Goal: Task Accomplishment & Management: Manage account settings

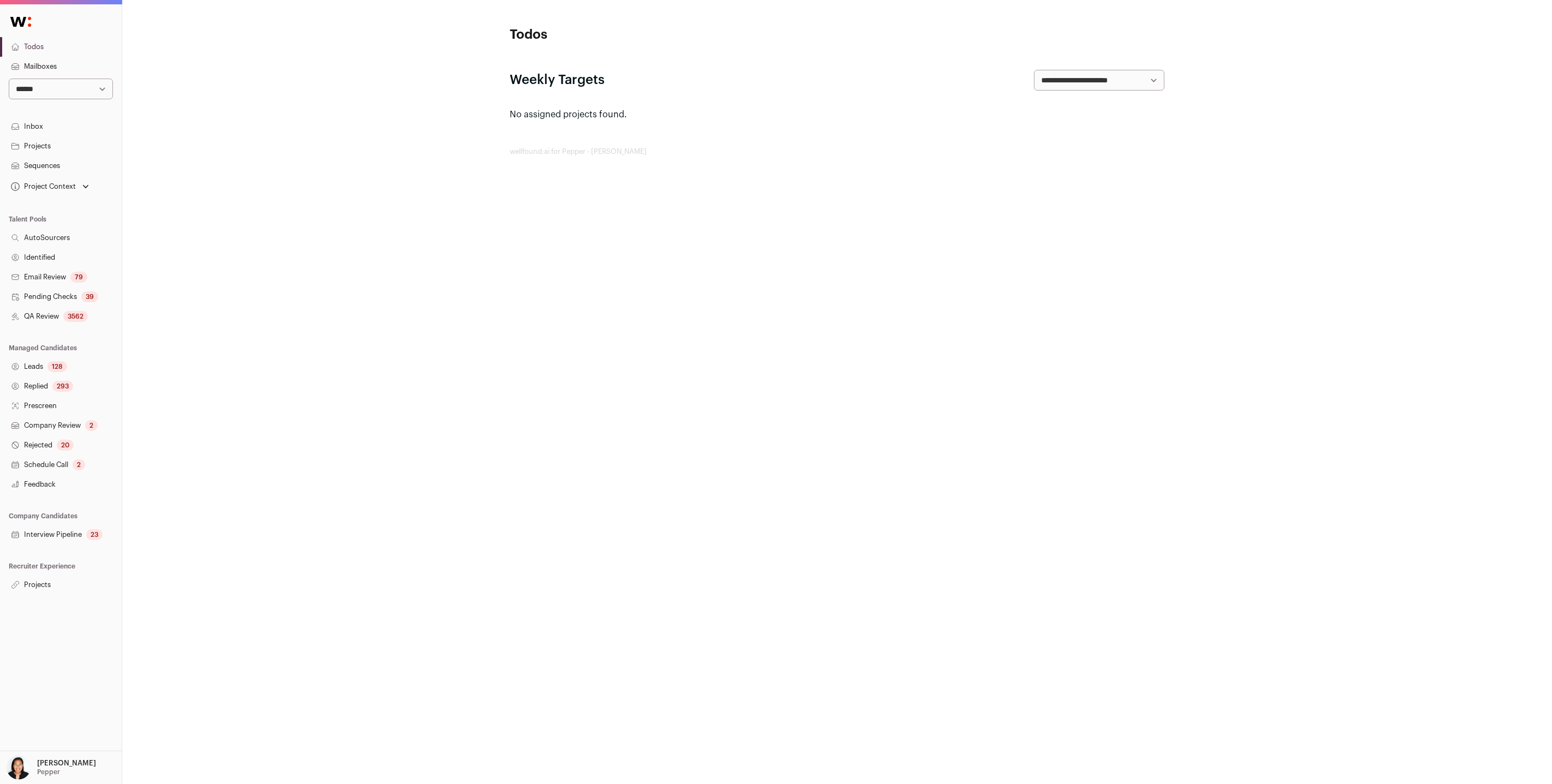
click at [64, 185] on div "Project Context" at bounding box center [42, 186] width 67 height 8
click at [63, 238] on link "Senior Backend Engineer" at bounding box center [61, 237] width 96 height 13
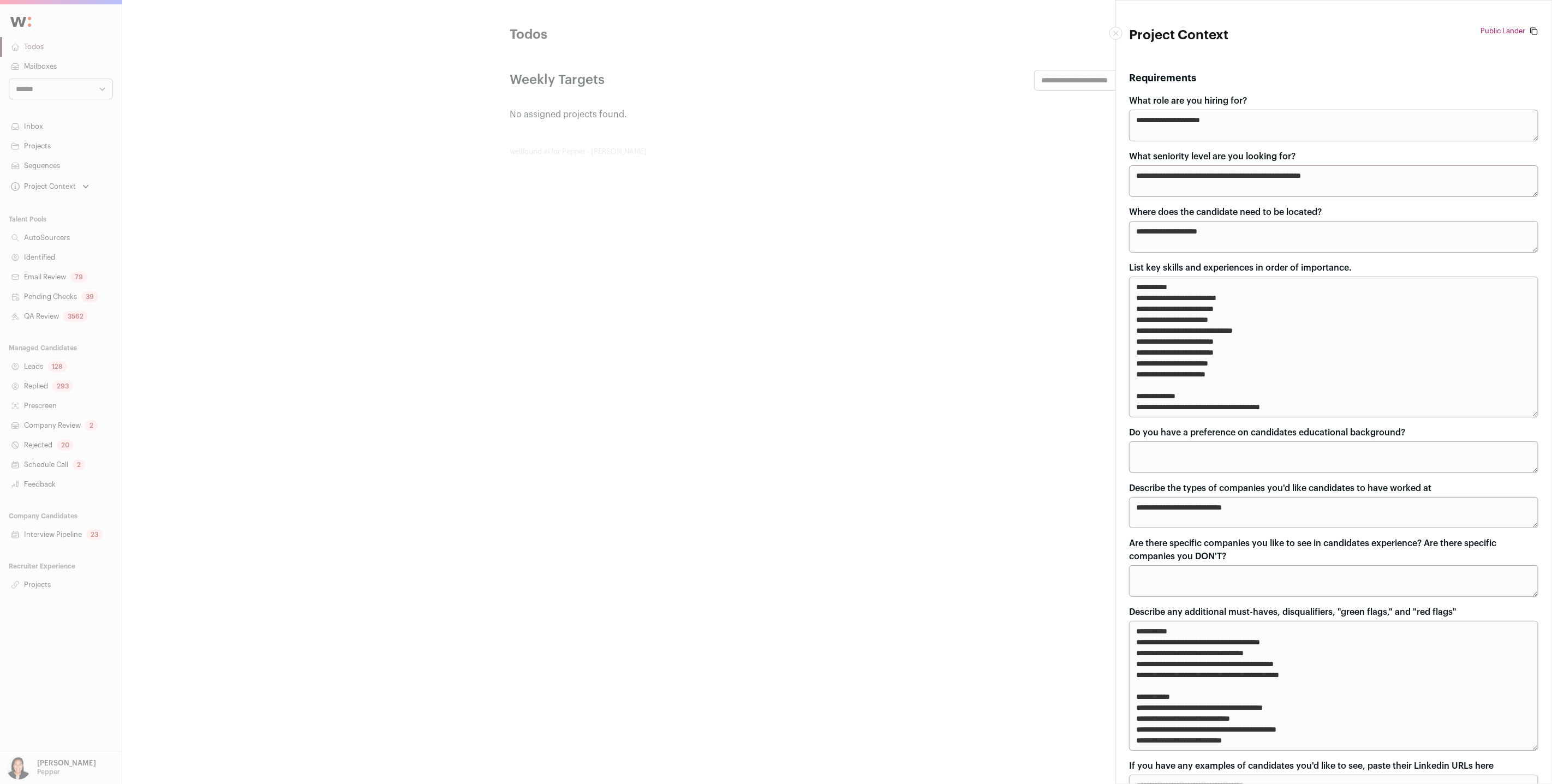
click at [328, 372] on div "**********" at bounding box center [776, 392] width 1552 height 784
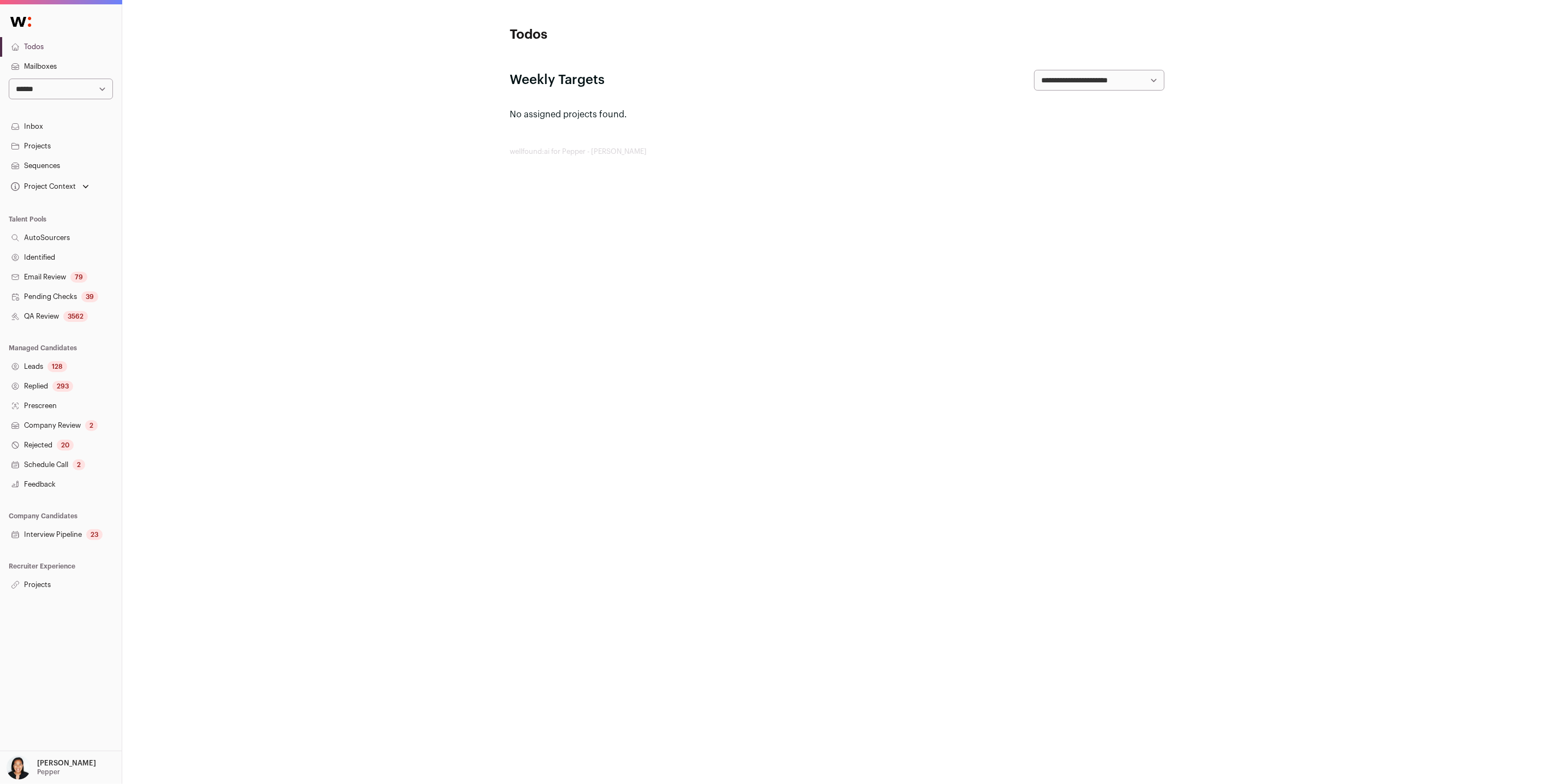
click at [47, 590] on link "Projects" at bounding box center [60, 585] width 121 height 20
click at [87, 186] on icon "Open dropdown" at bounding box center [86, 186] width 5 height 3
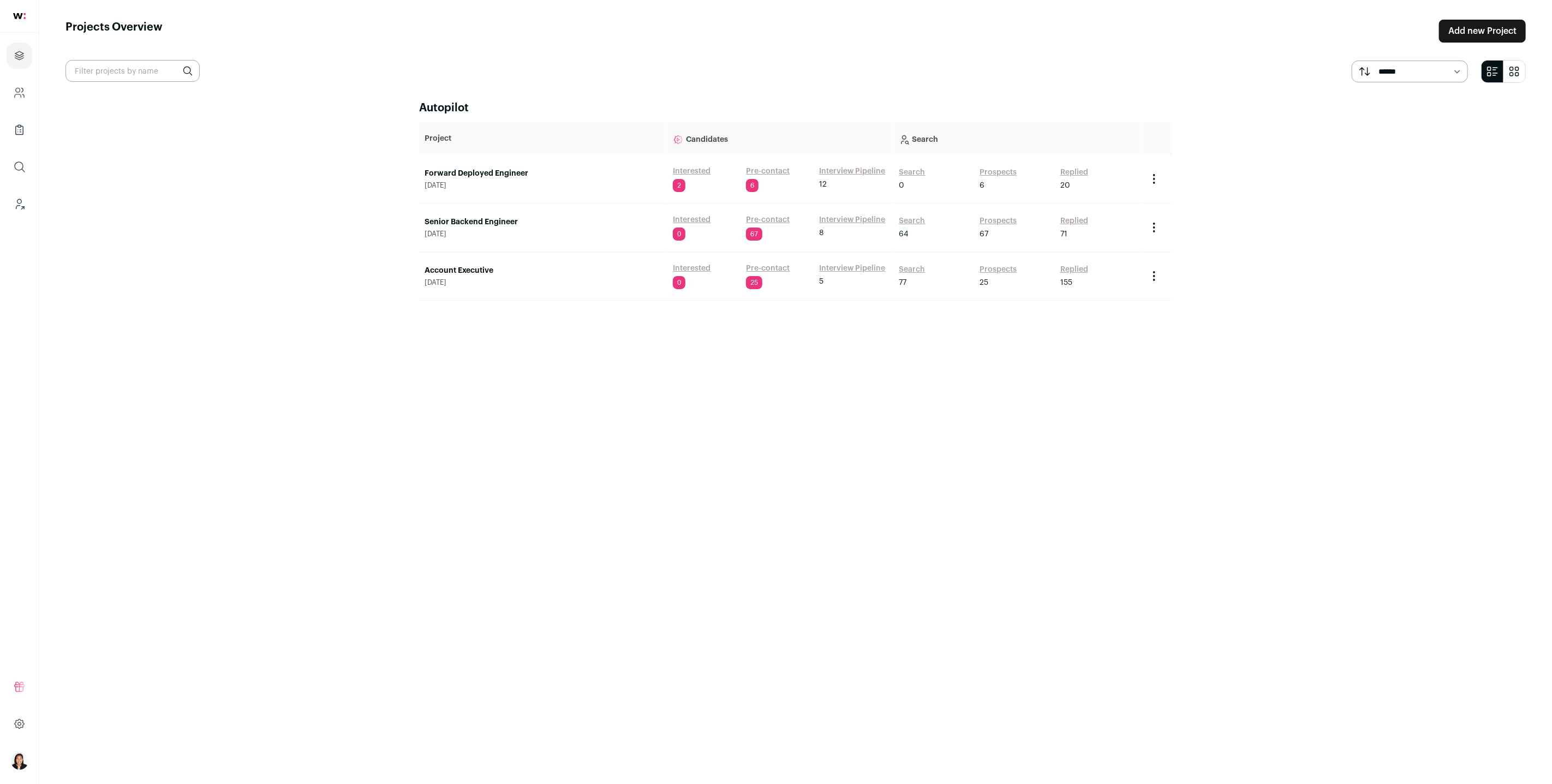
click at [490, 221] on link "Senior Backend Engineer" at bounding box center [543, 222] width 237 height 11
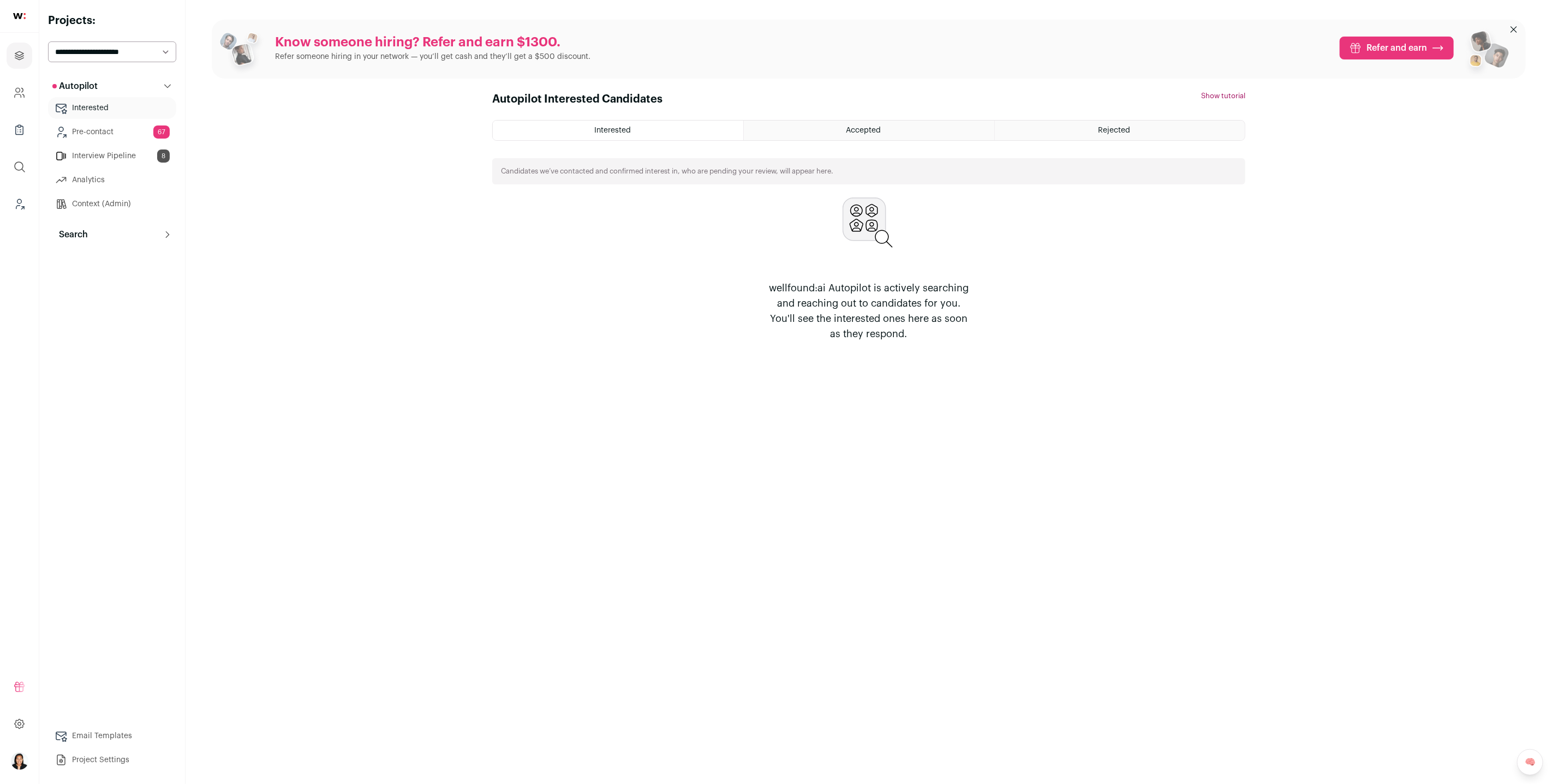
click at [124, 153] on link "Interview Pipeline 8" at bounding box center [112, 156] width 128 height 22
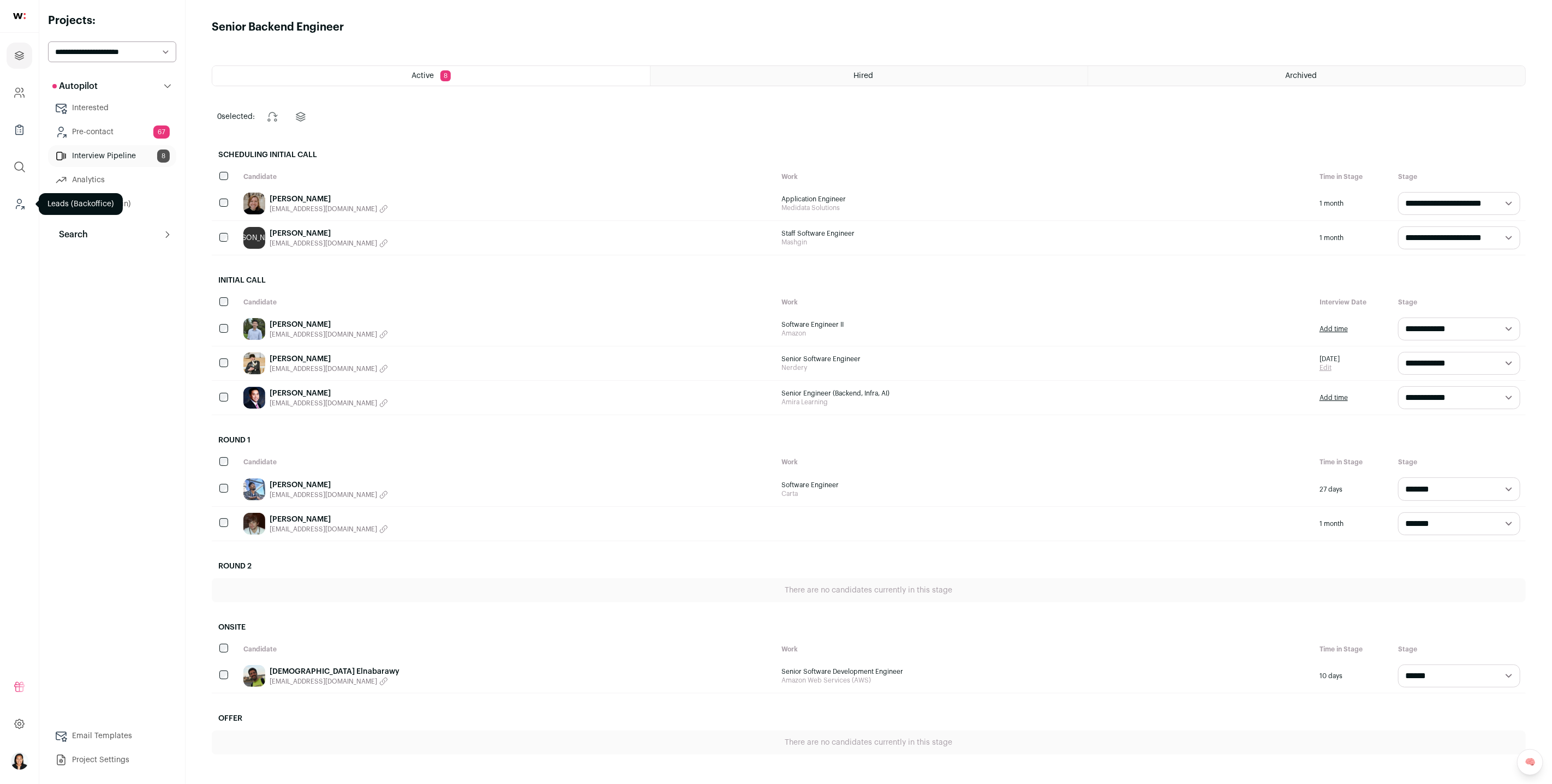
click at [18, 198] on icon "Leads (Backoffice)" at bounding box center [19, 204] width 12 height 13
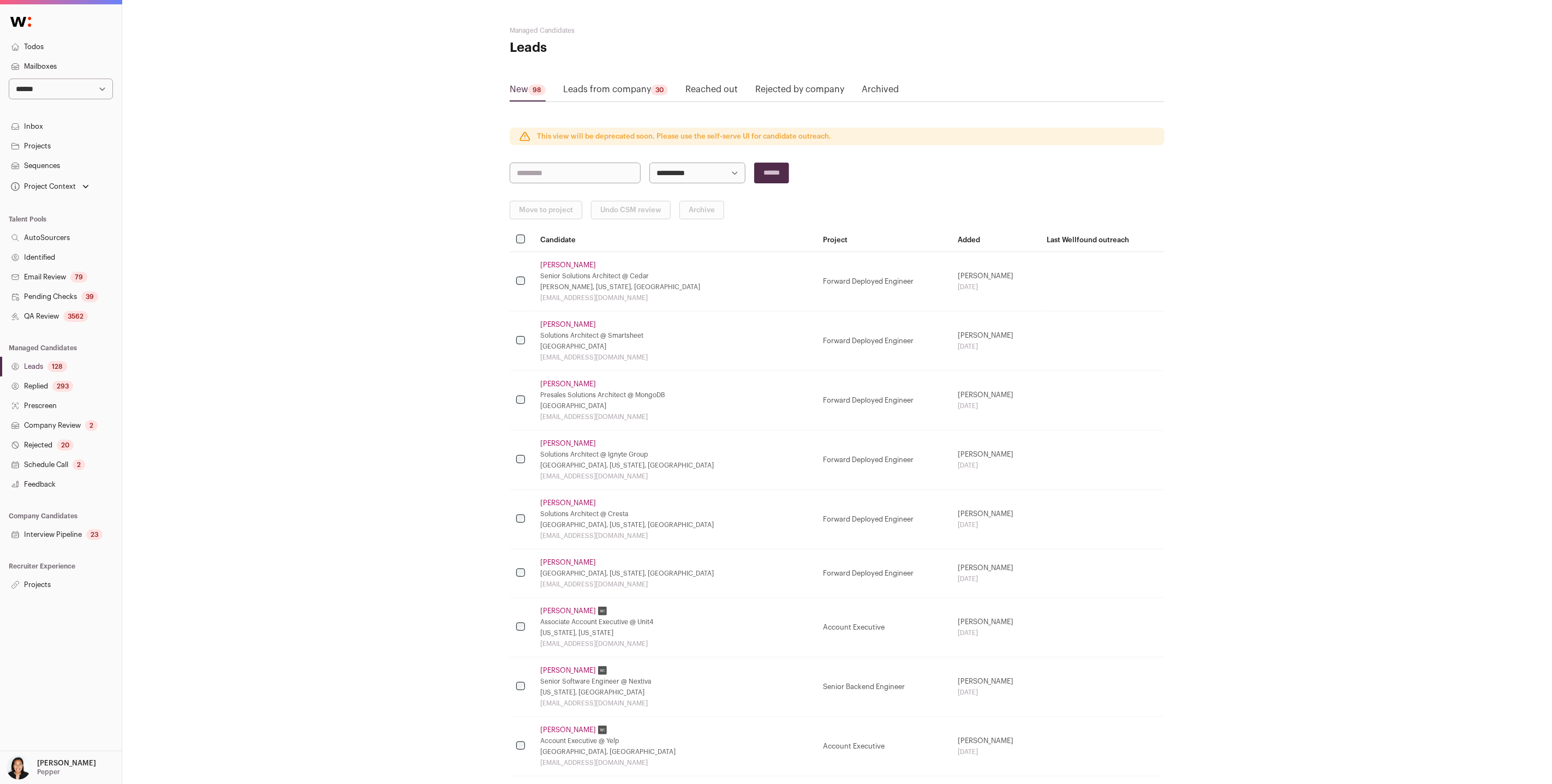
click at [91, 185] on div "Project Context Account Executive Forward Deployed Engineer Senior Backend Engi…" at bounding box center [60, 186] width 121 height 22
click at [88, 185] on icon "Open dropdown" at bounding box center [86, 186] width 11 height 11
click at [86, 94] on select "**********" at bounding box center [60, 89] width 105 height 21
select select "**"
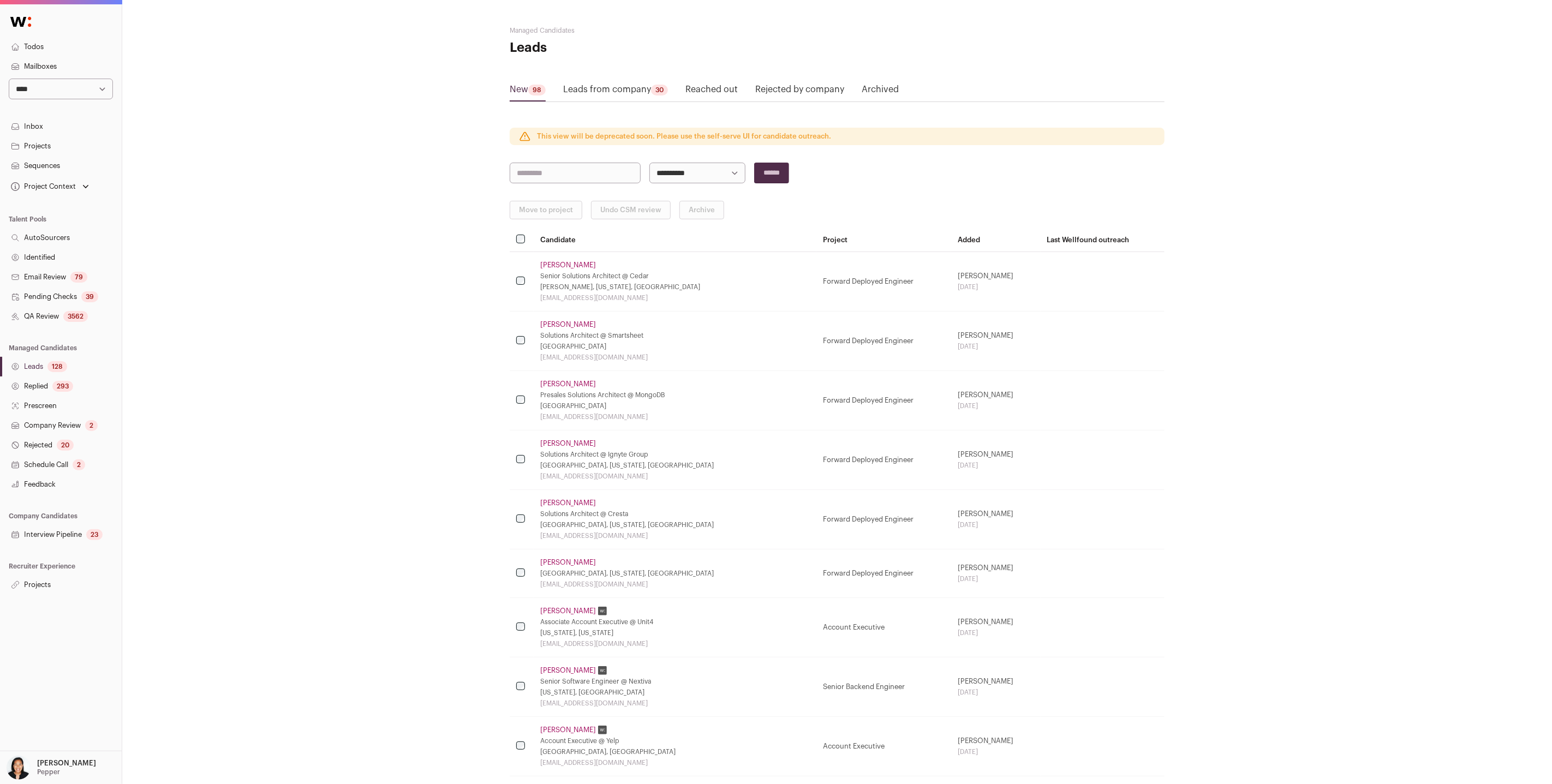
click at [8, 79] on select "**********" at bounding box center [60, 89] width 105 height 21
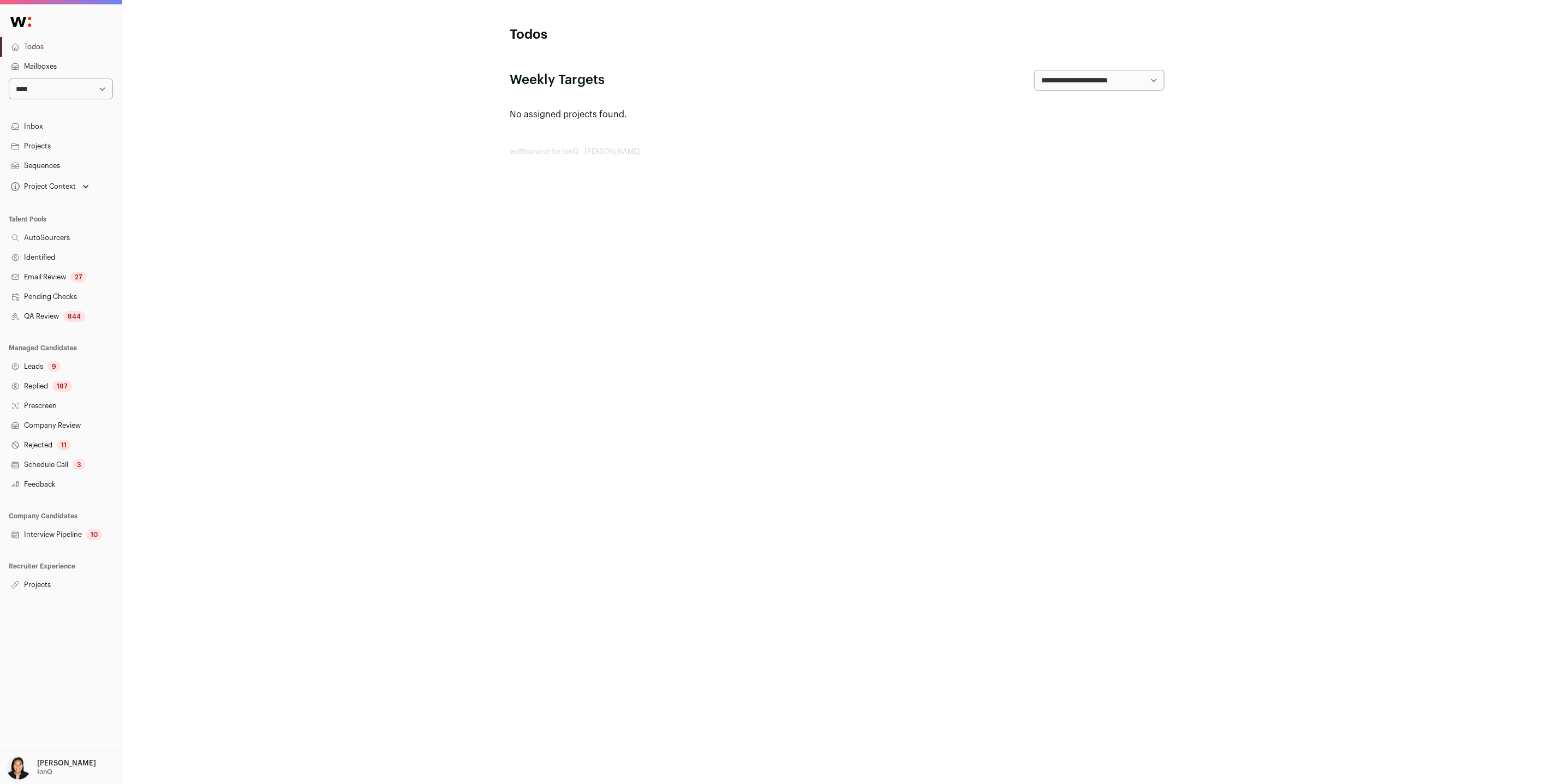
click at [45, 537] on link "Interview Pipeline 10" at bounding box center [60, 535] width 121 height 20
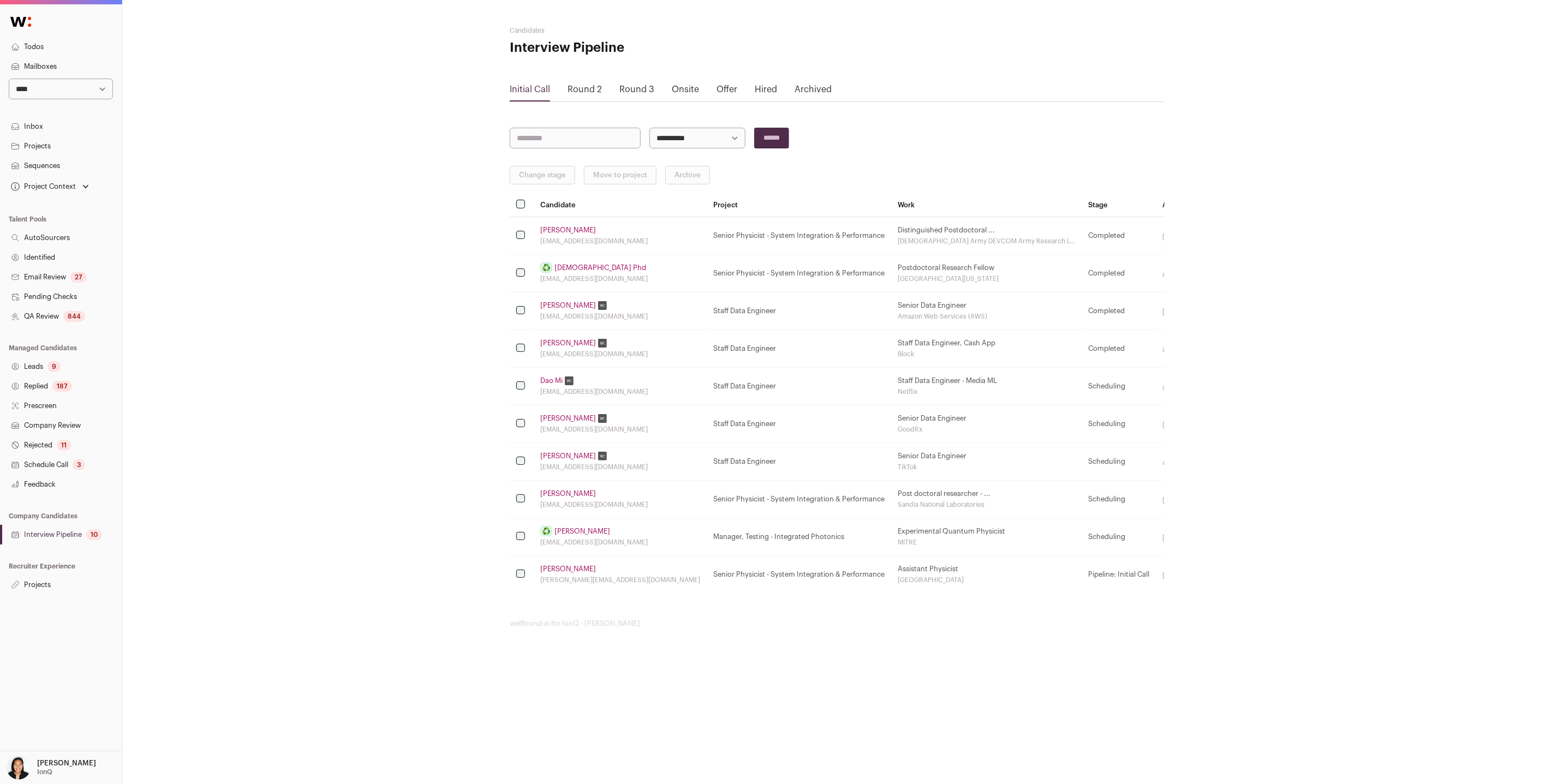
click at [46, 146] on link "Projects" at bounding box center [60, 147] width 121 height 20
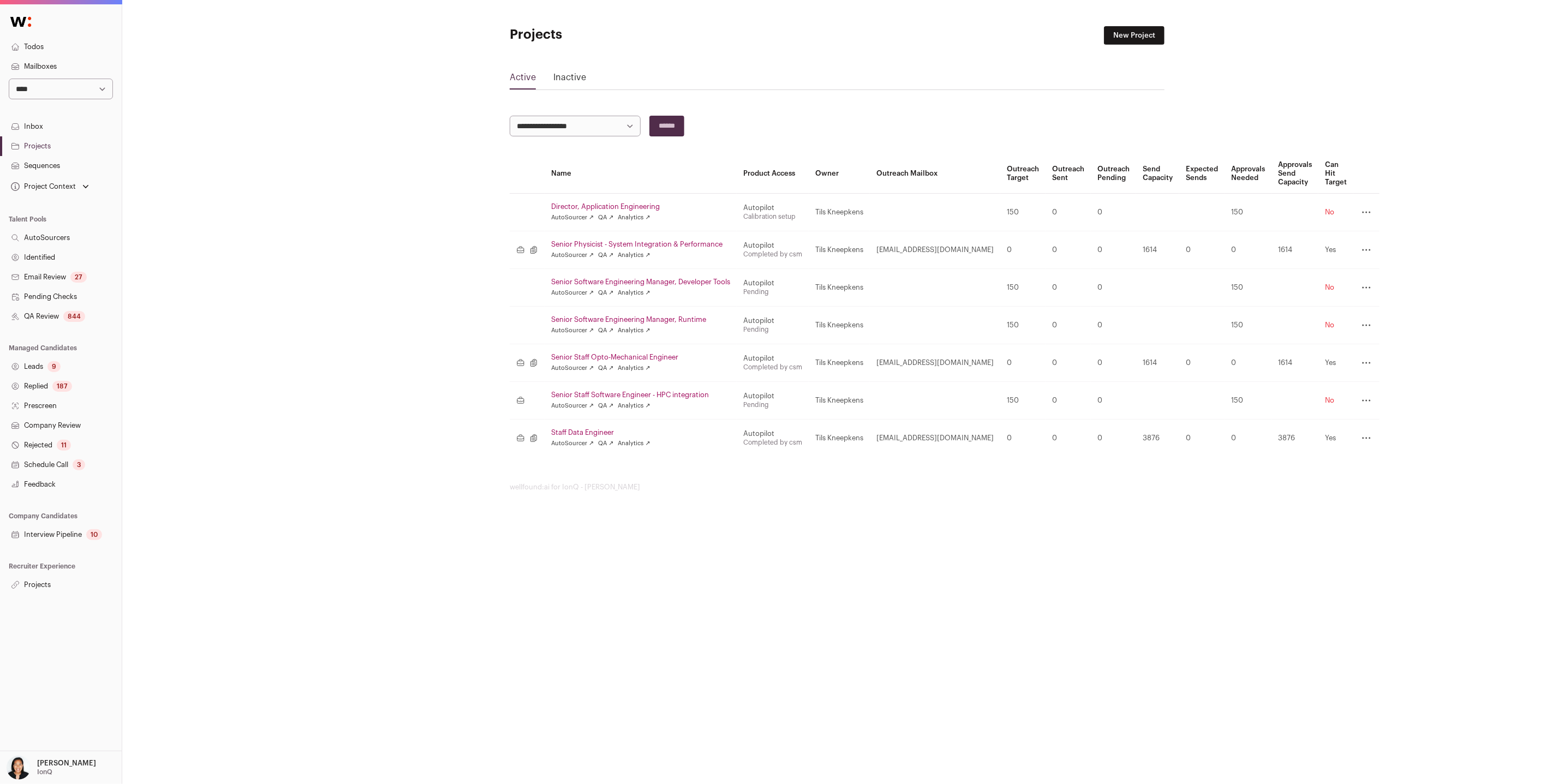
click at [628, 242] on link "Senior Physicist - System Integration & Performance" at bounding box center [640, 244] width 179 height 8
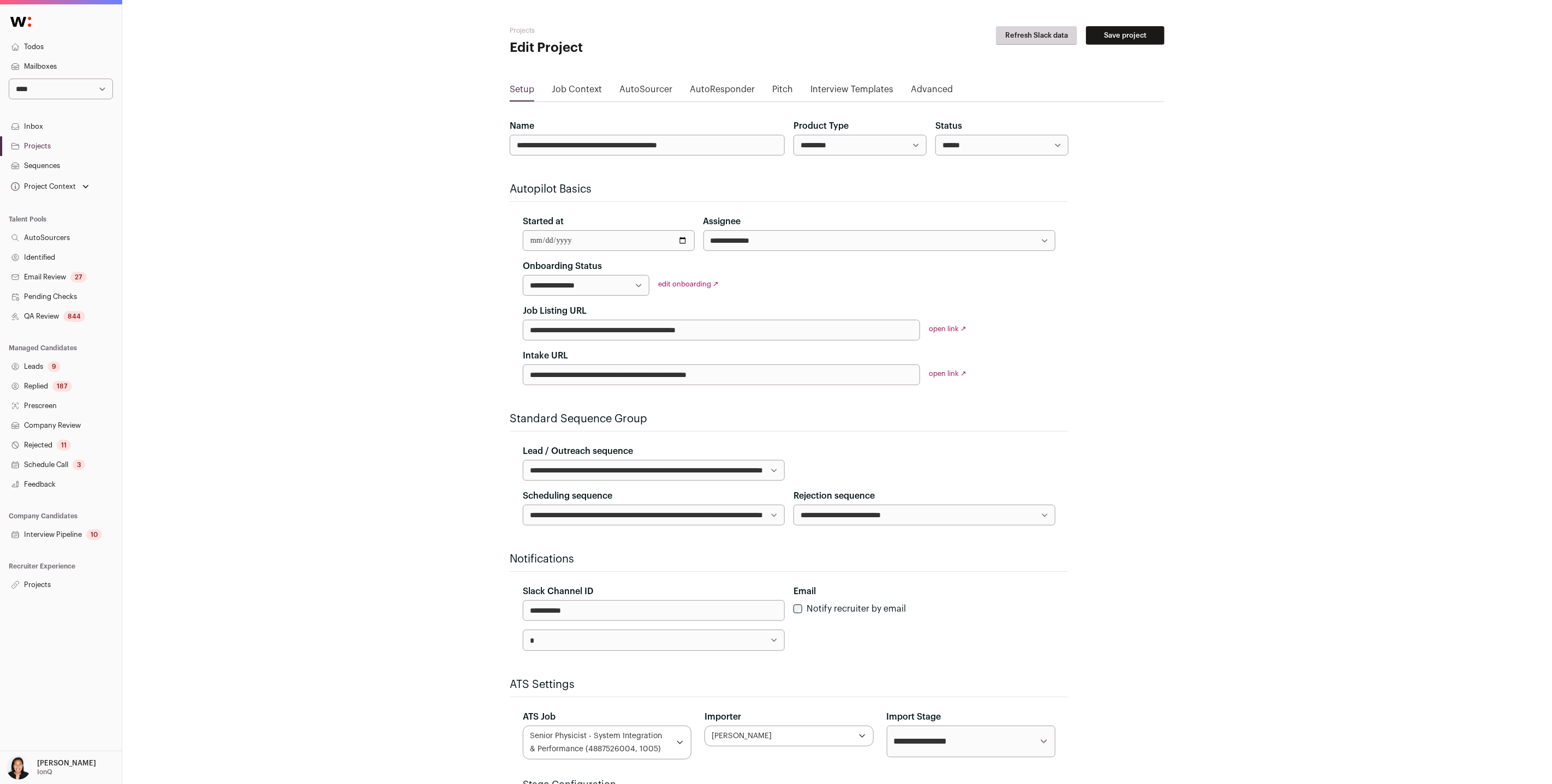
click at [573, 83] on link "Job Context" at bounding box center [577, 92] width 50 height 18
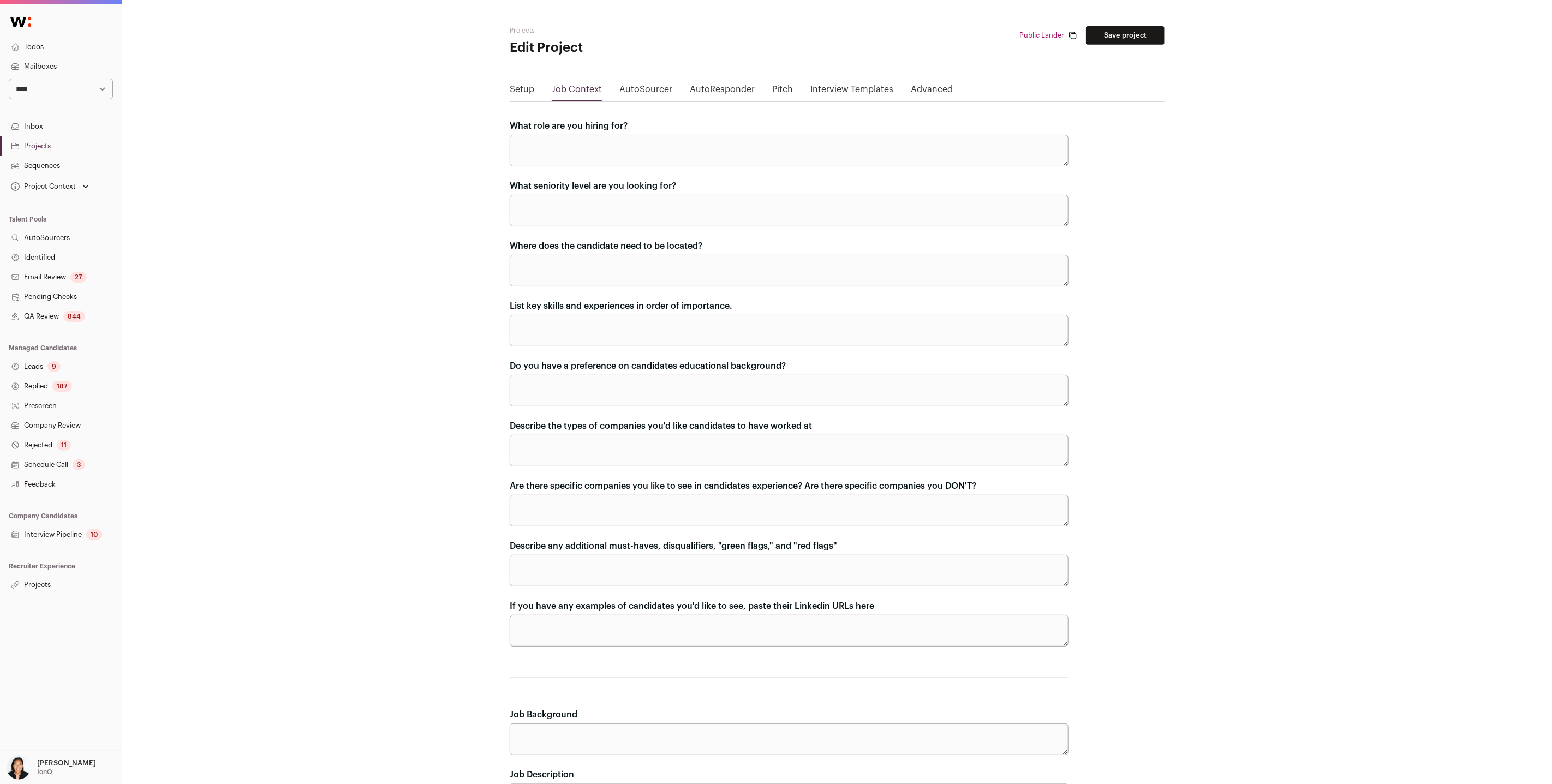
scroll to position [476, 0]
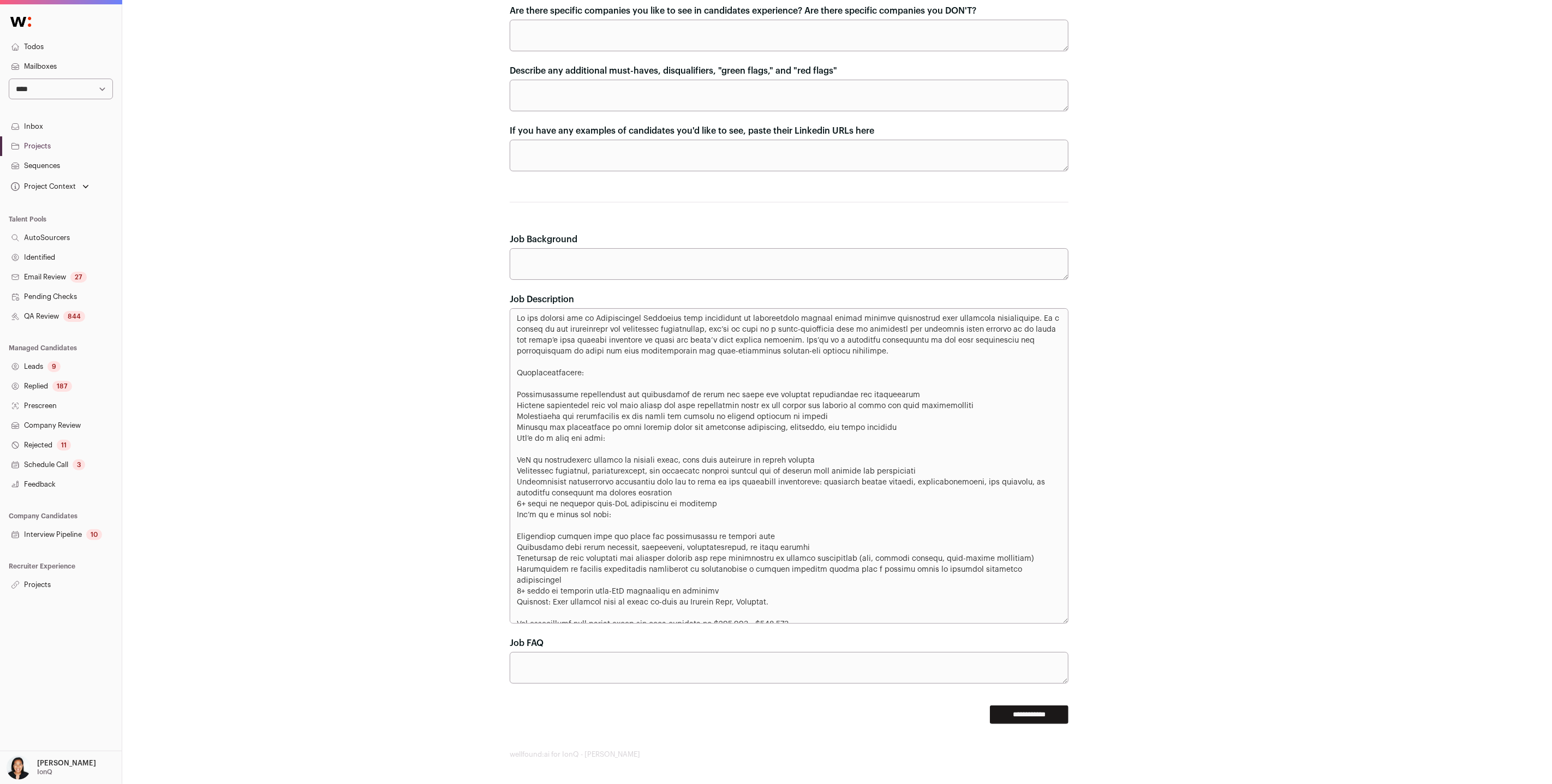
click at [52, 148] on link "Projects" at bounding box center [60, 147] width 121 height 20
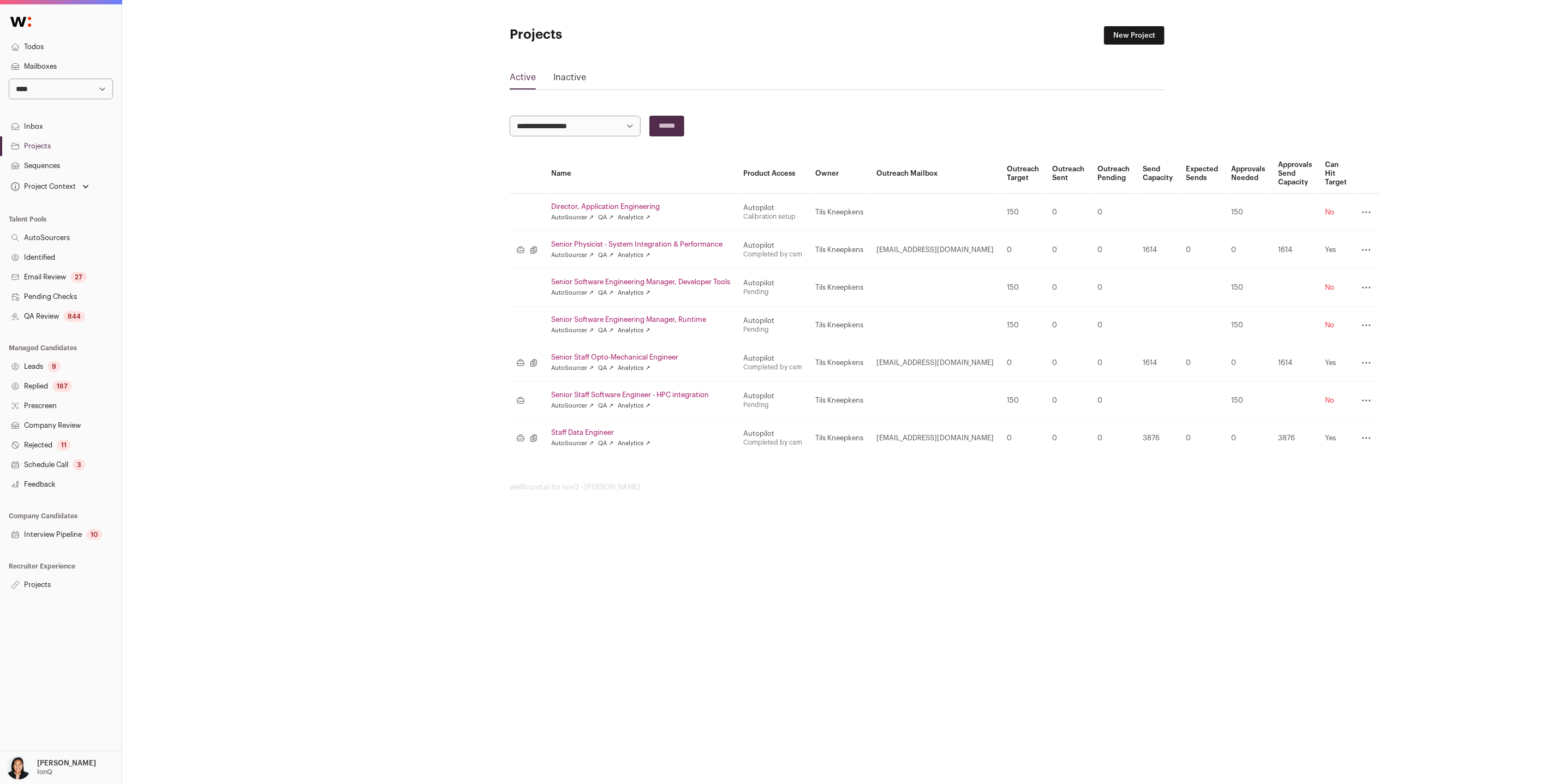
click at [571, 77] on link "Inactive" at bounding box center [569, 79] width 33 height 18
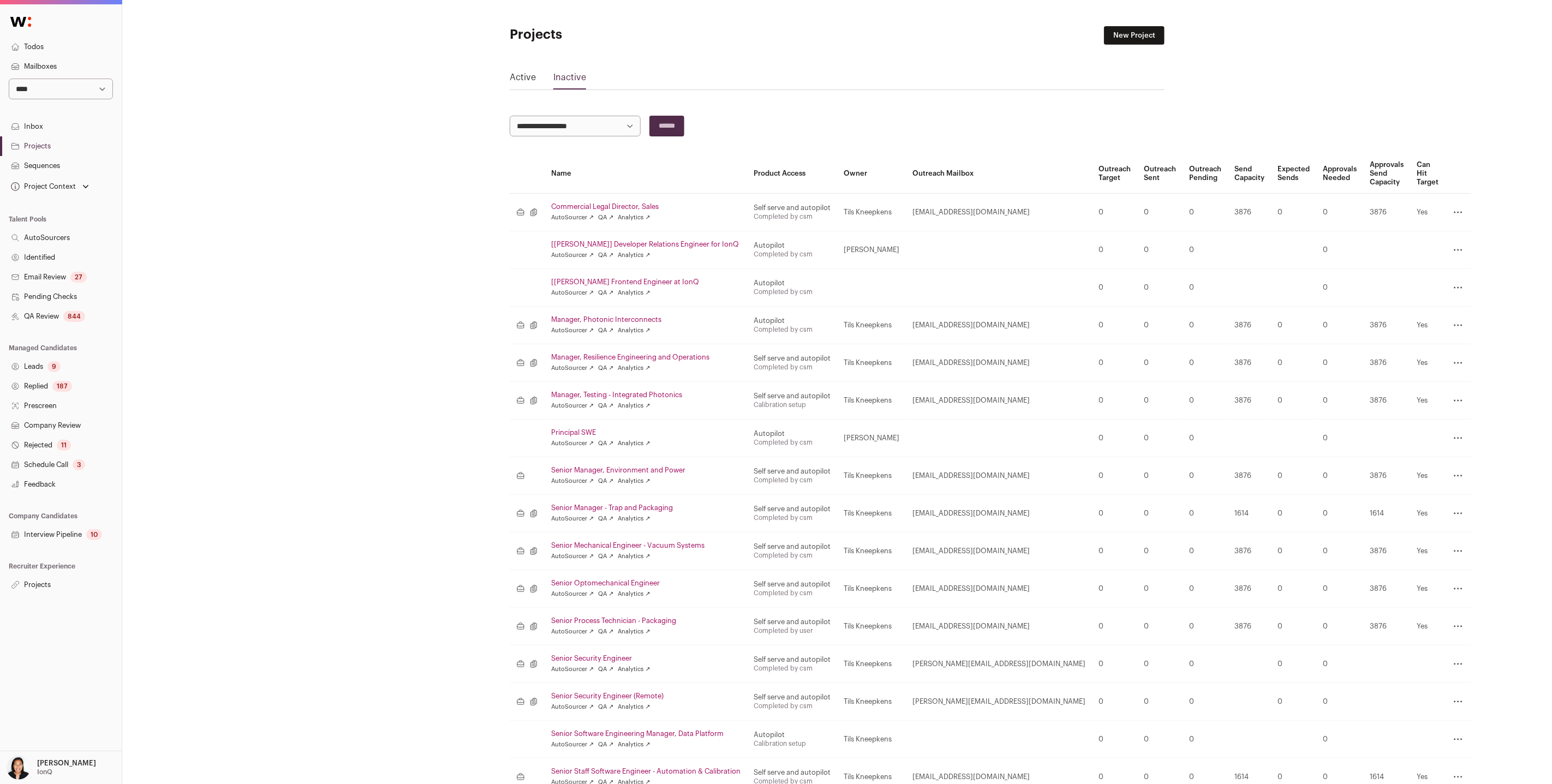
scroll to position [73, 0]
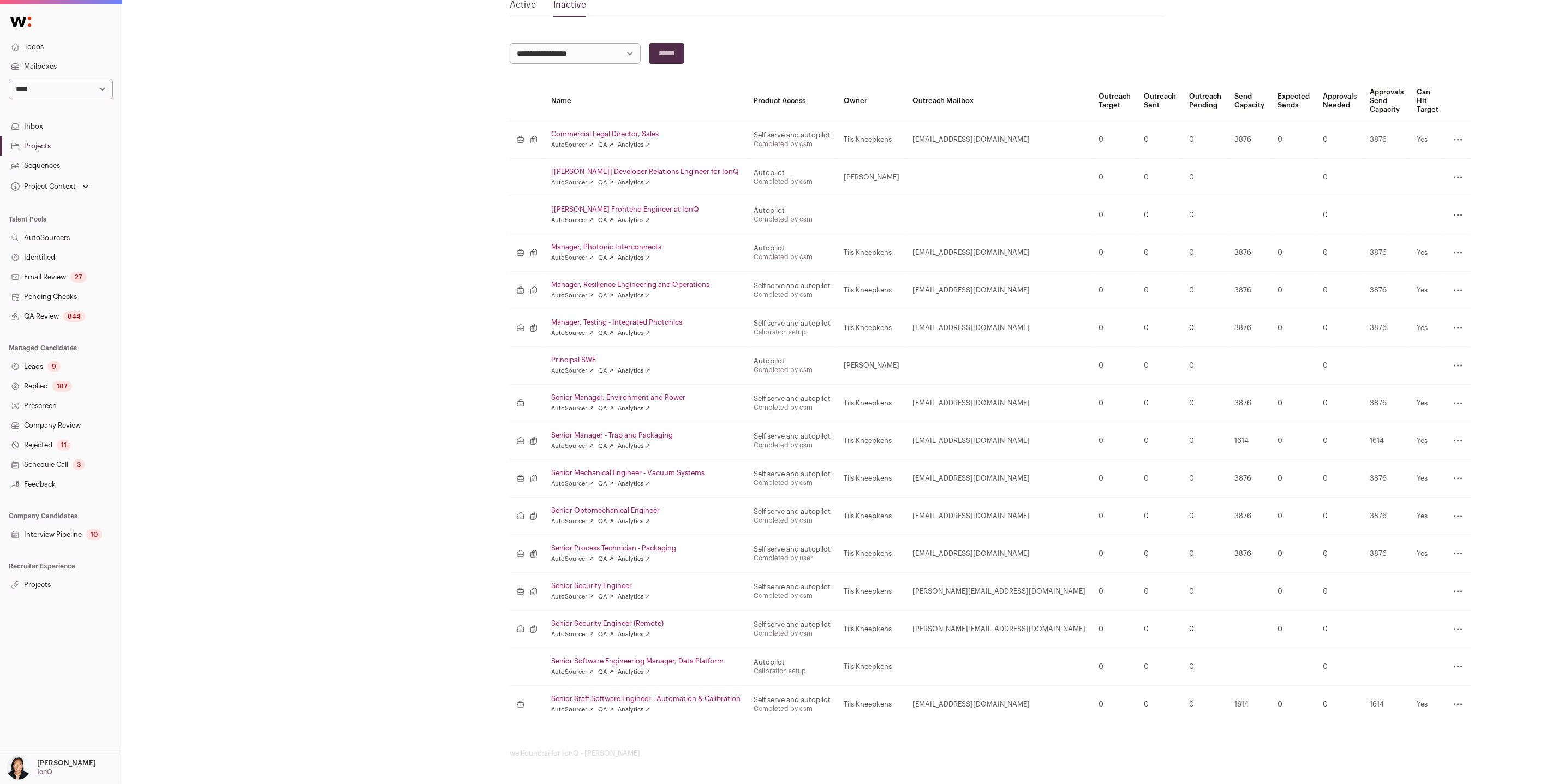
click at [654, 398] on link "Senior Manager, Environment and Power" at bounding box center [646, 397] width 189 height 8
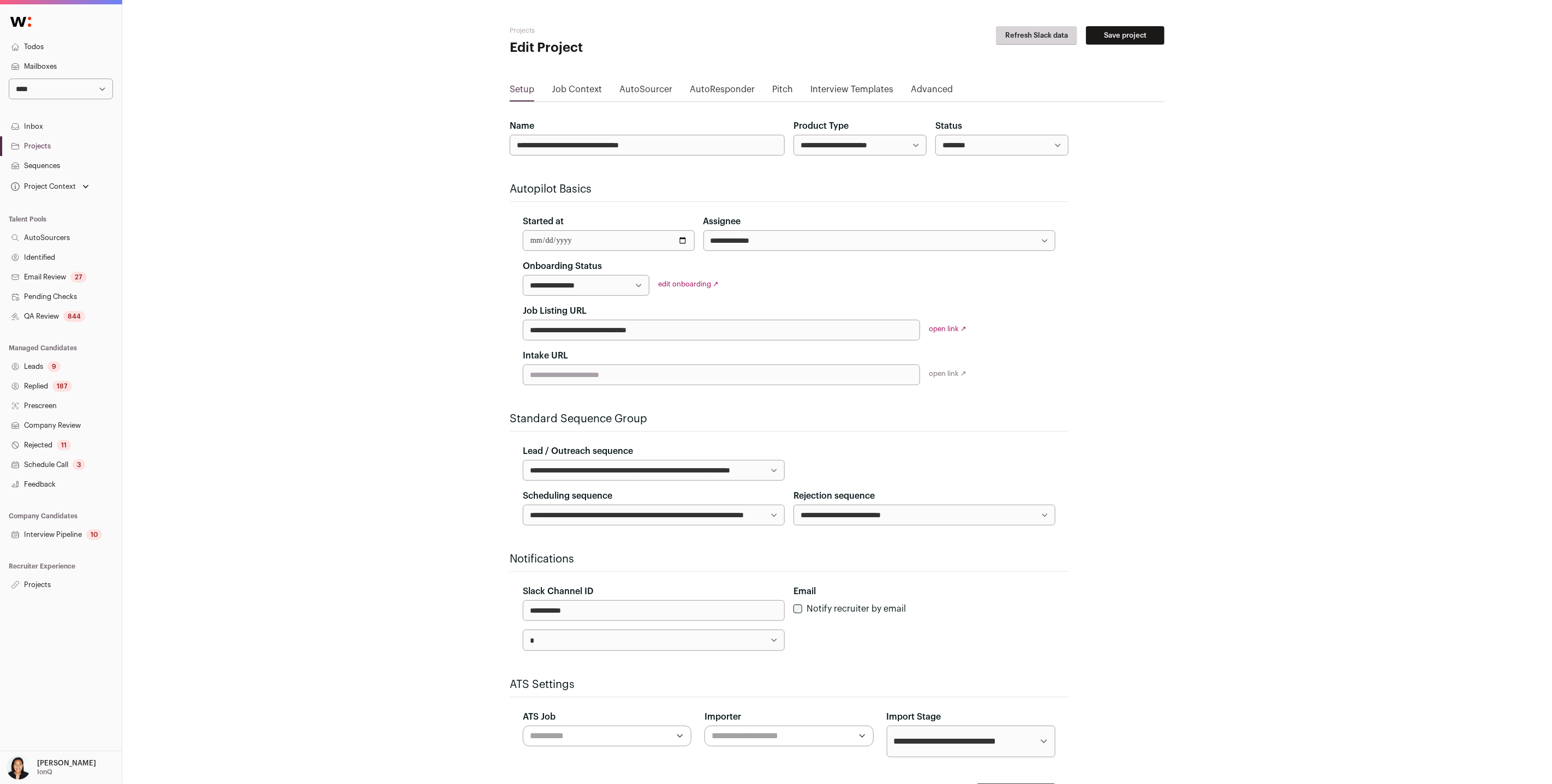
click at [592, 89] on link "Job Context" at bounding box center [577, 92] width 50 height 18
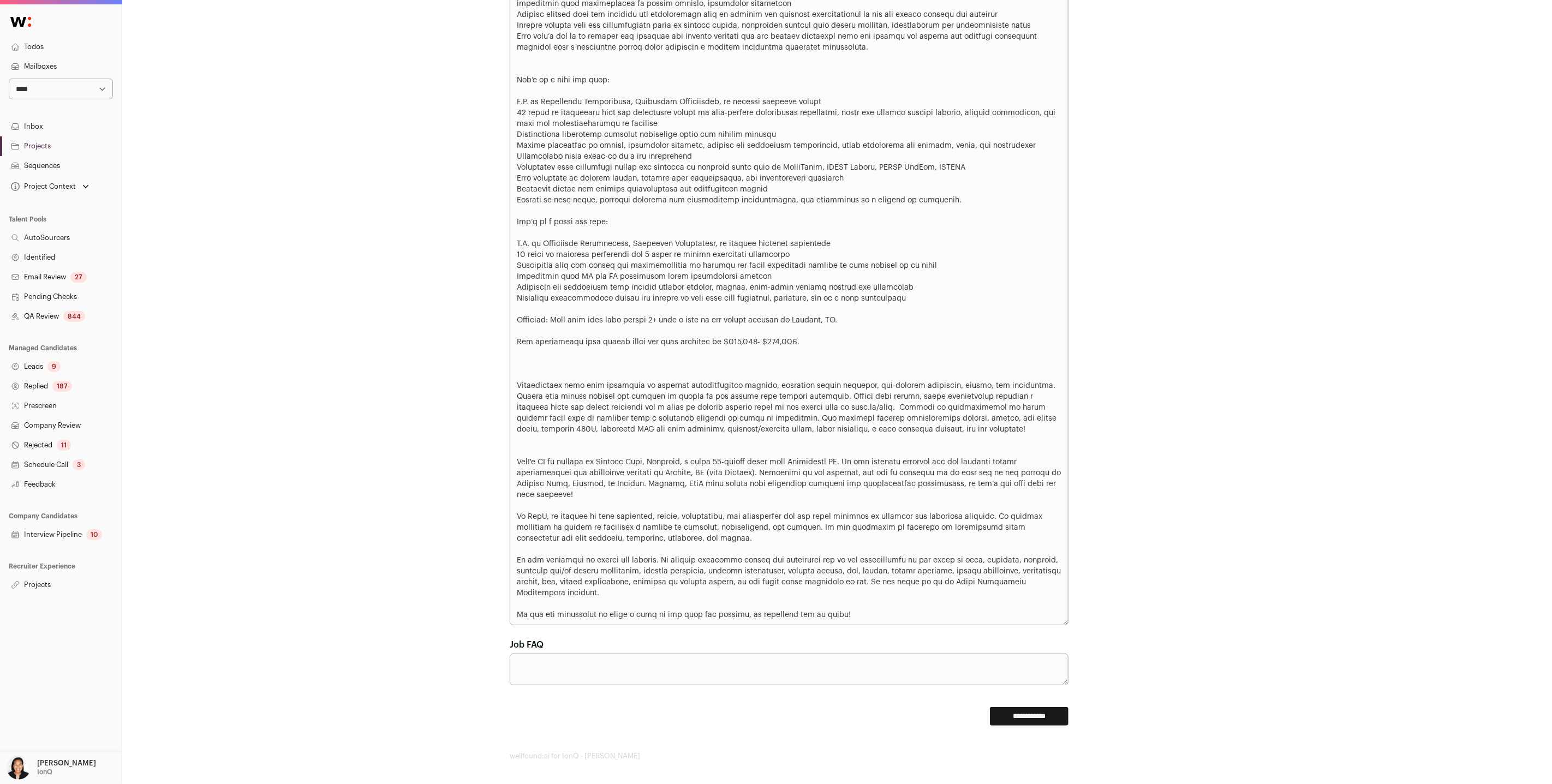
scroll to position [1108, 0]
click at [37, 148] on link "Projects" at bounding box center [60, 147] width 121 height 20
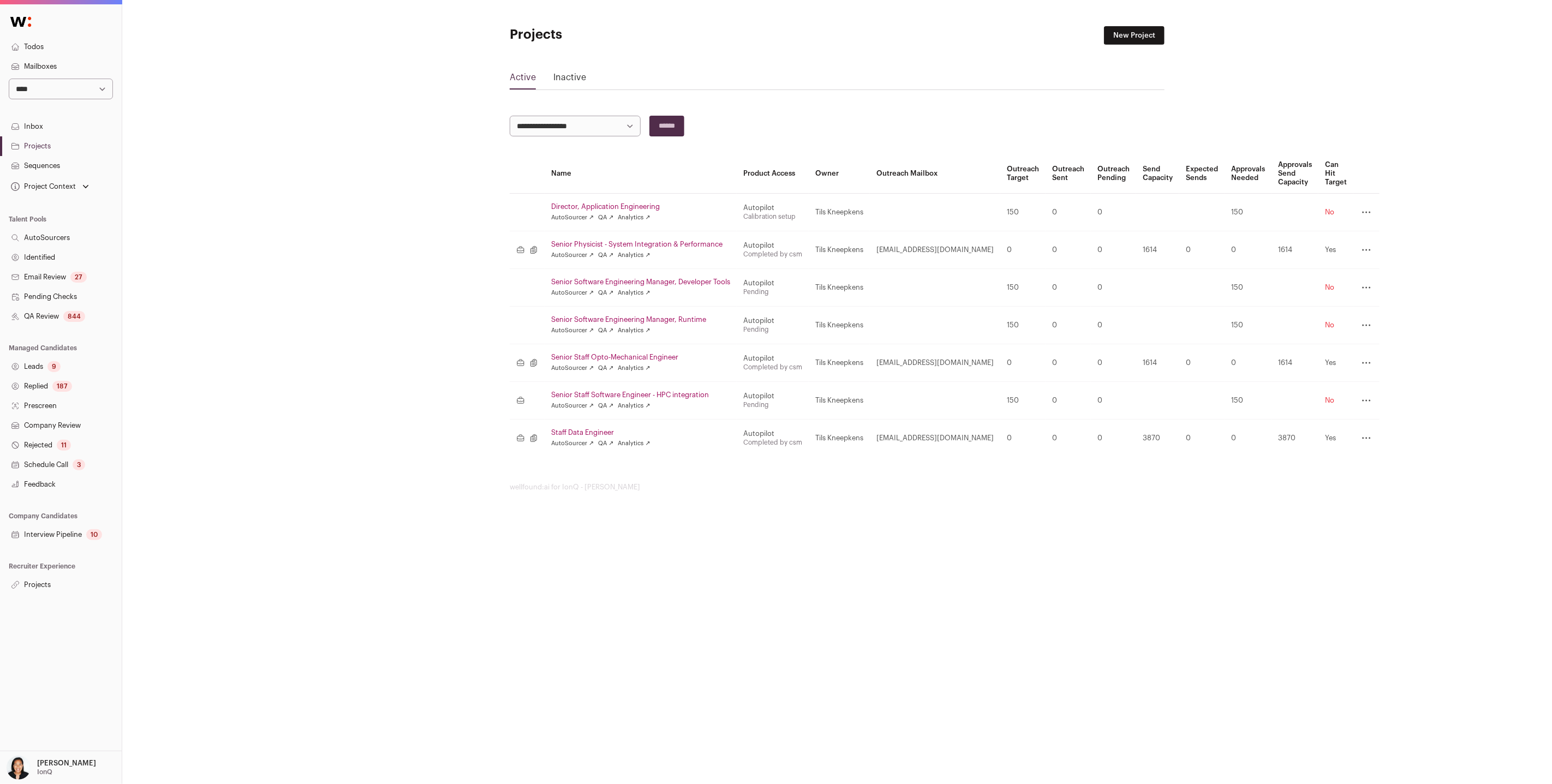
click at [573, 77] on link "Inactive" at bounding box center [569, 79] width 33 height 18
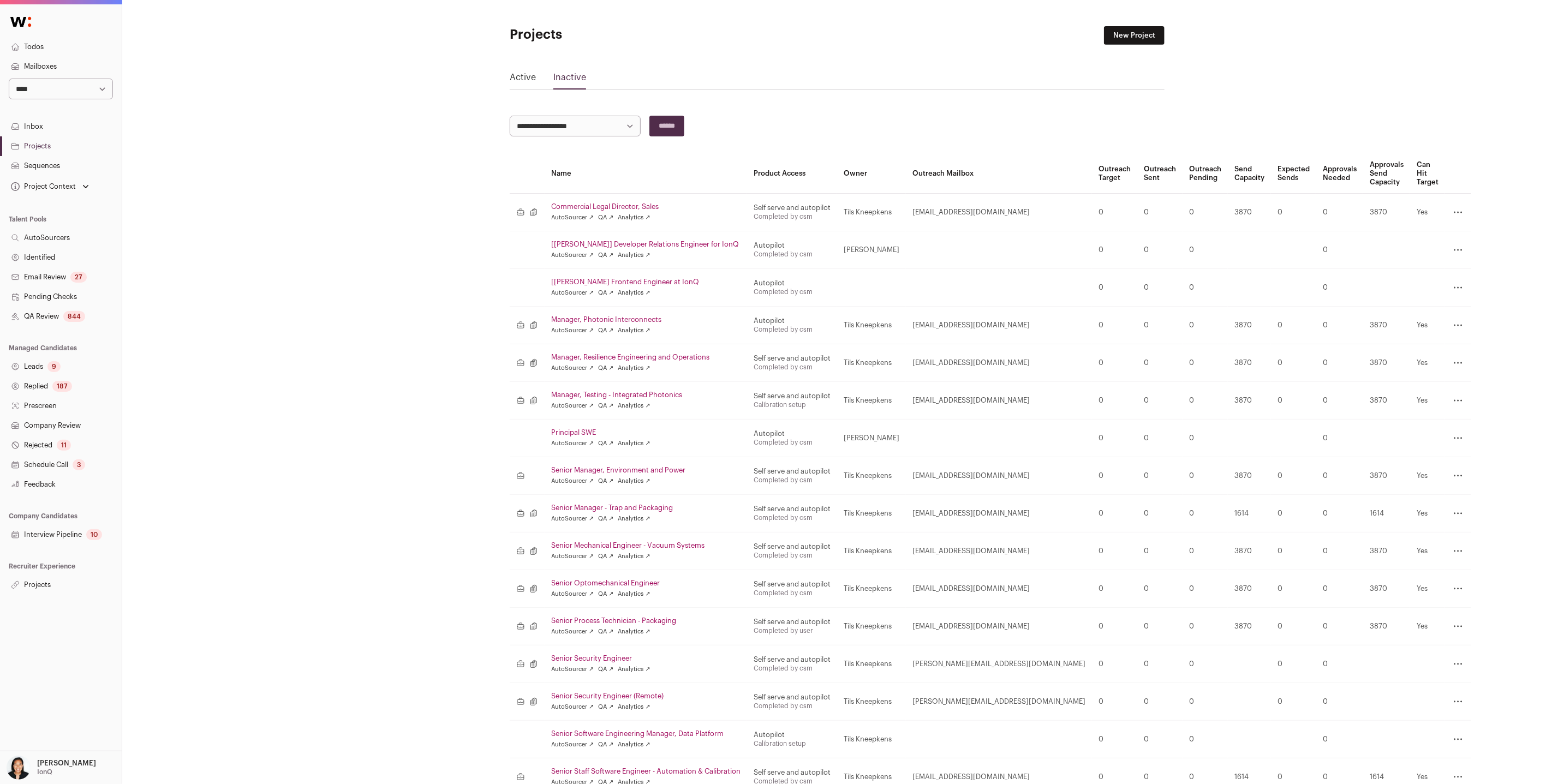
click at [649, 468] on link "Senior Manager, Environment and Power" at bounding box center [646, 469] width 189 height 8
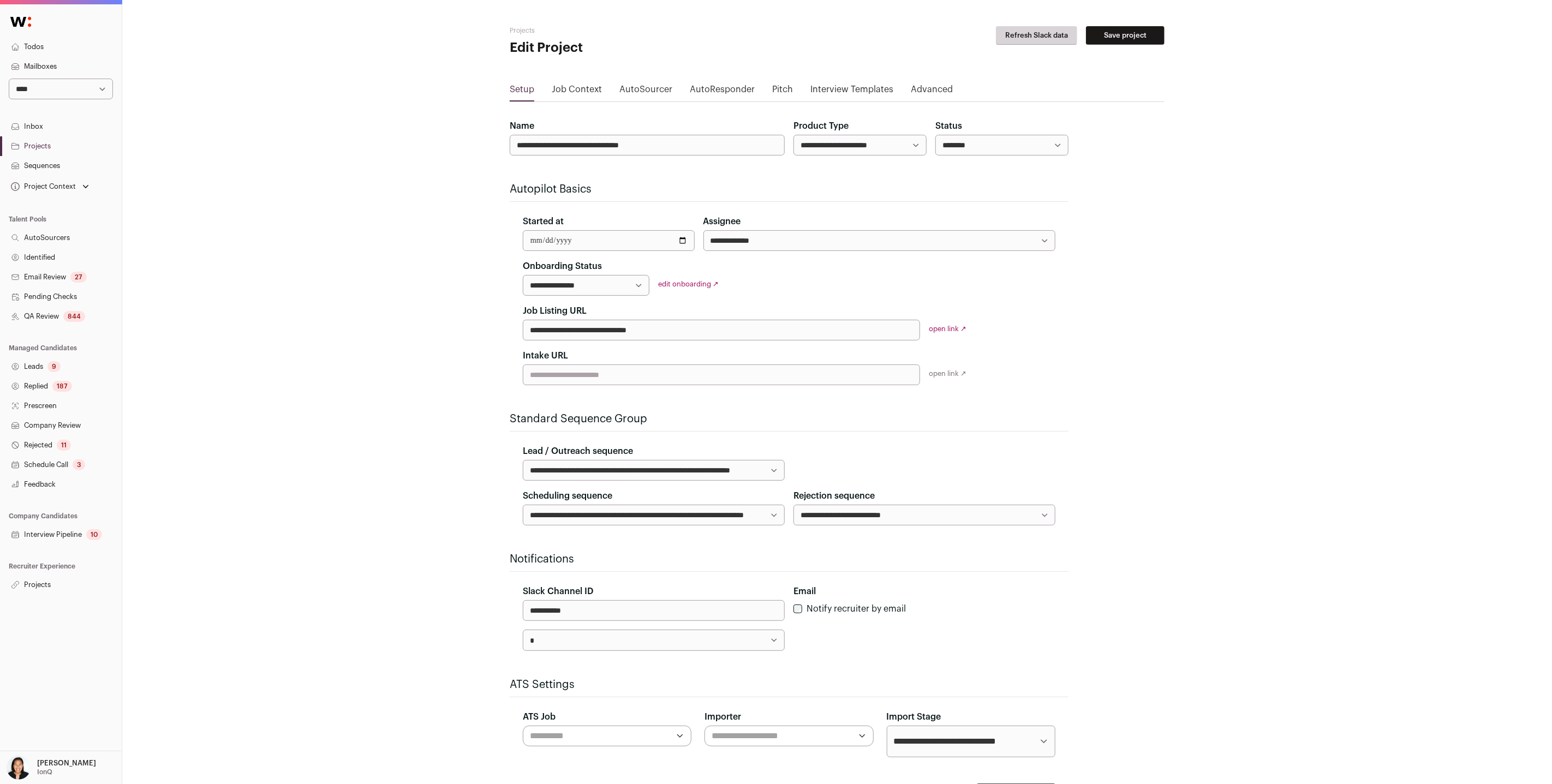
click at [583, 98] on link "Job Context" at bounding box center [577, 92] width 50 height 18
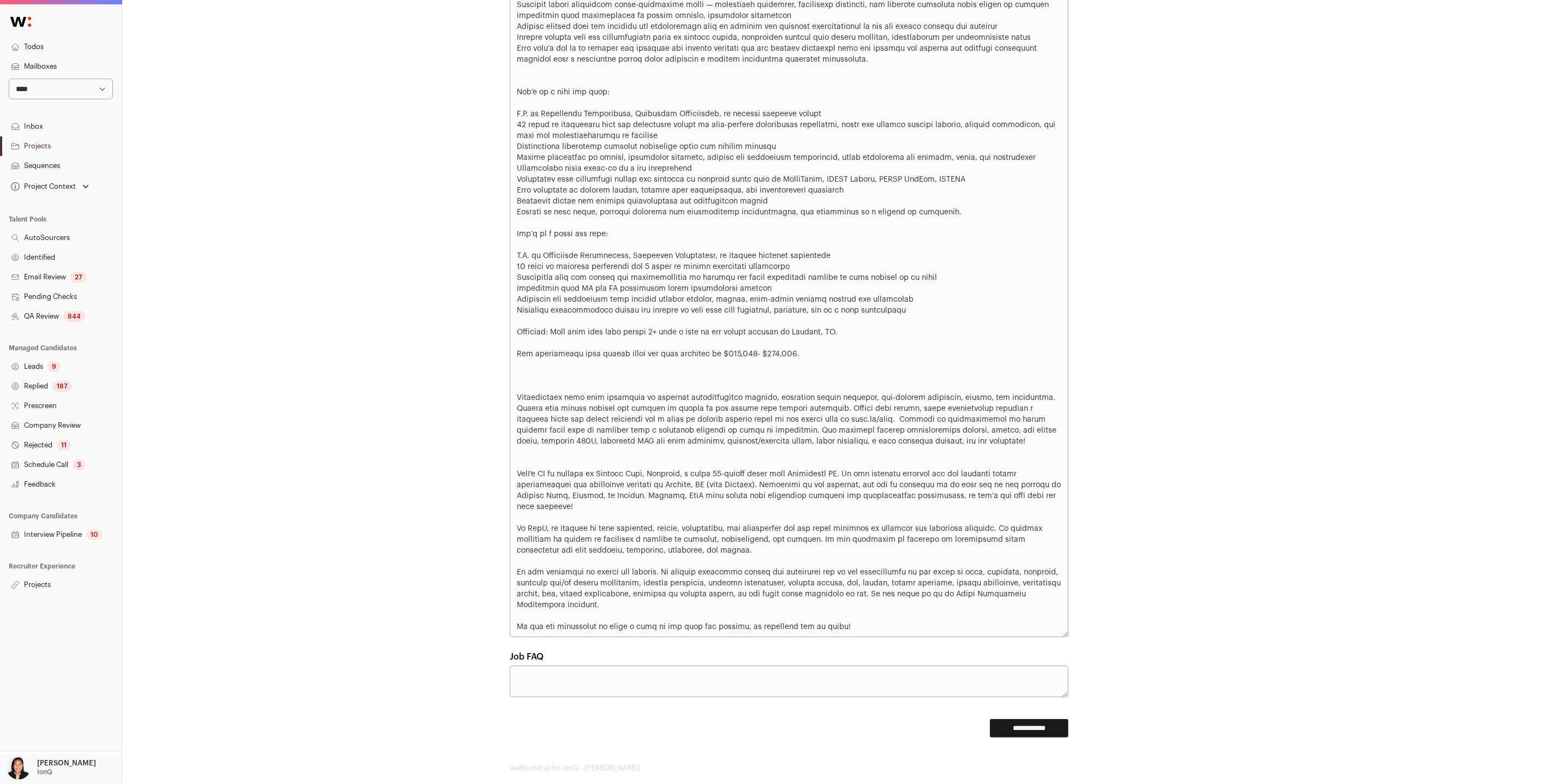
scroll to position [1093, 0]
click at [44, 144] on link "Projects" at bounding box center [60, 147] width 121 height 20
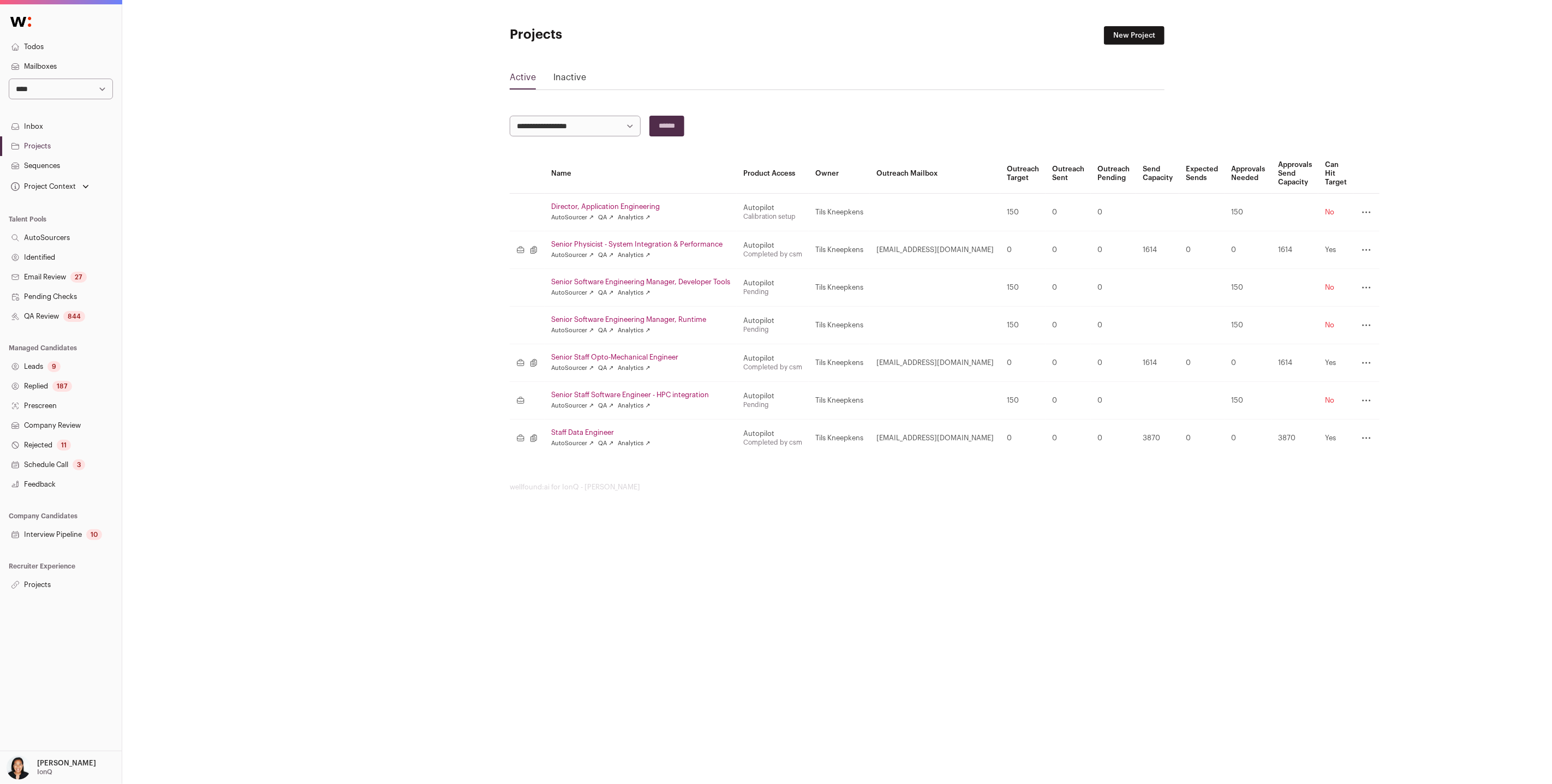
click at [578, 73] on link "Inactive" at bounding box center [569, 79] width 33 height 18
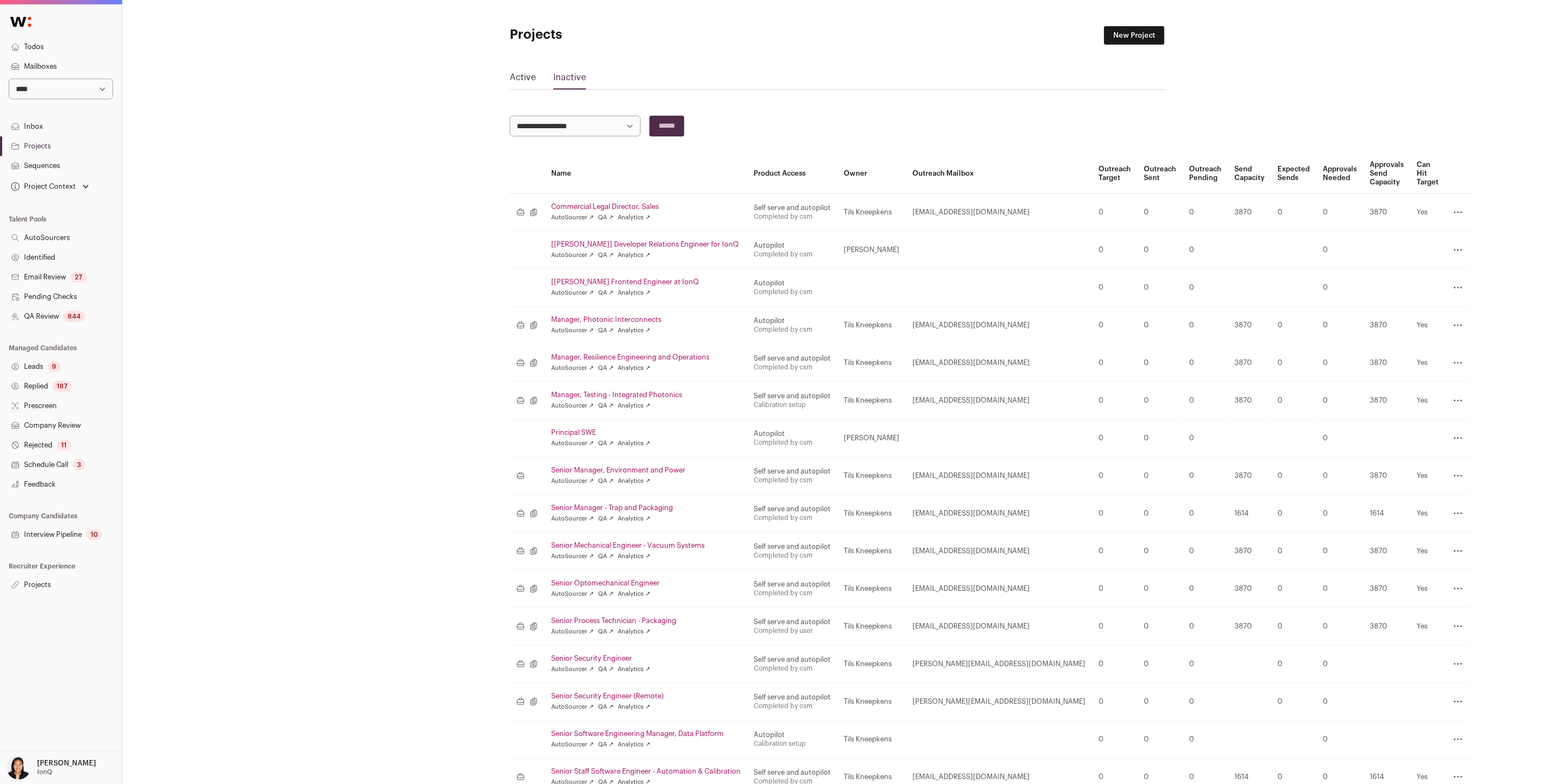
click at [661, 357] on link "Manager, Resilience Engineering and Operations" at bounding box center [646, 357] width 189 height 8
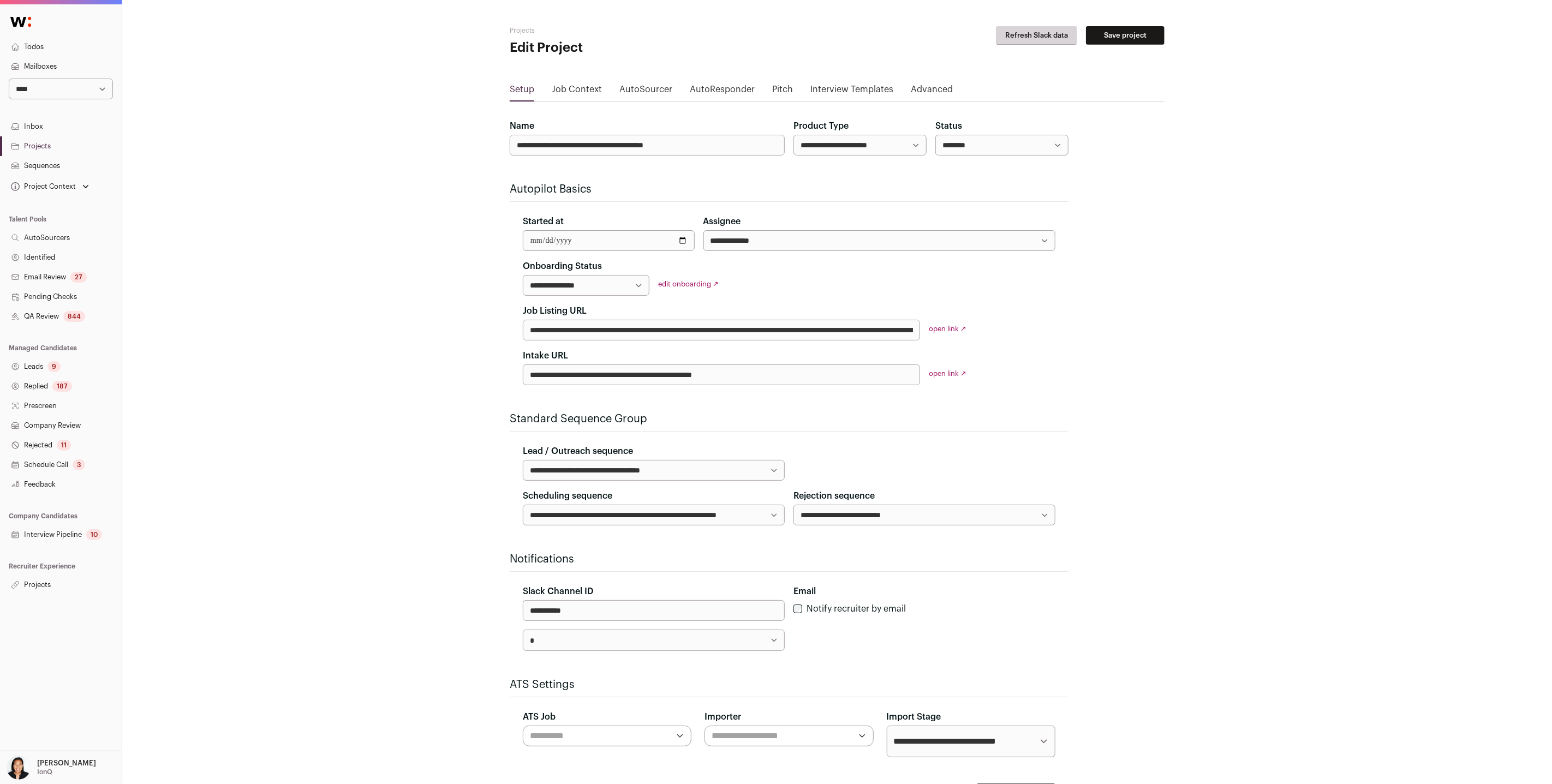
click at [580, 81] on main "**********" at bounding box center [837, 431] width 655 height 863
click at [580, 85] on link "Job Context" at bounding box center [577, 92] width 50 height 18
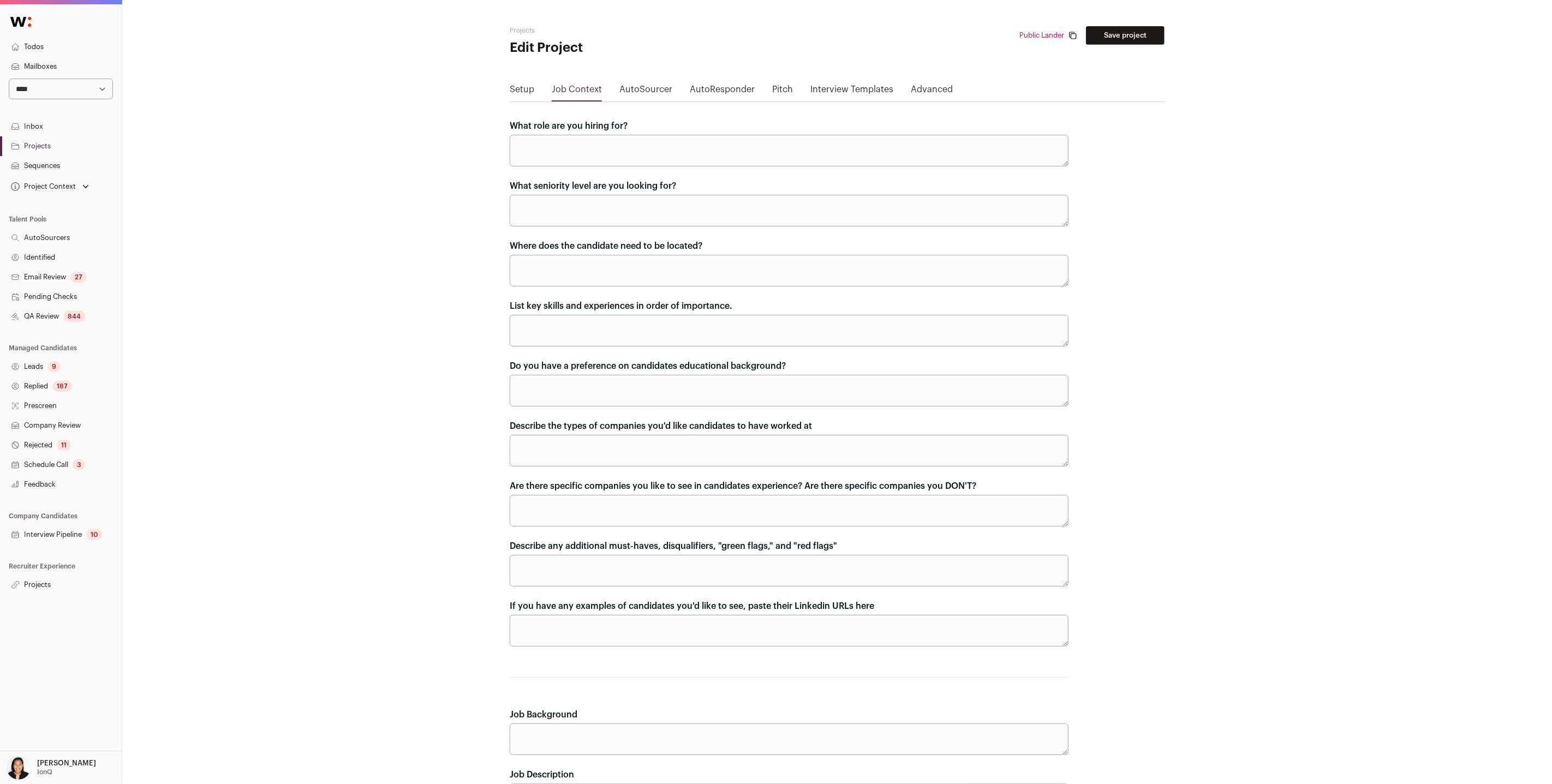
click at [526, 89] on link "Setup" at bounding box center [522, 92] width 24 height 18
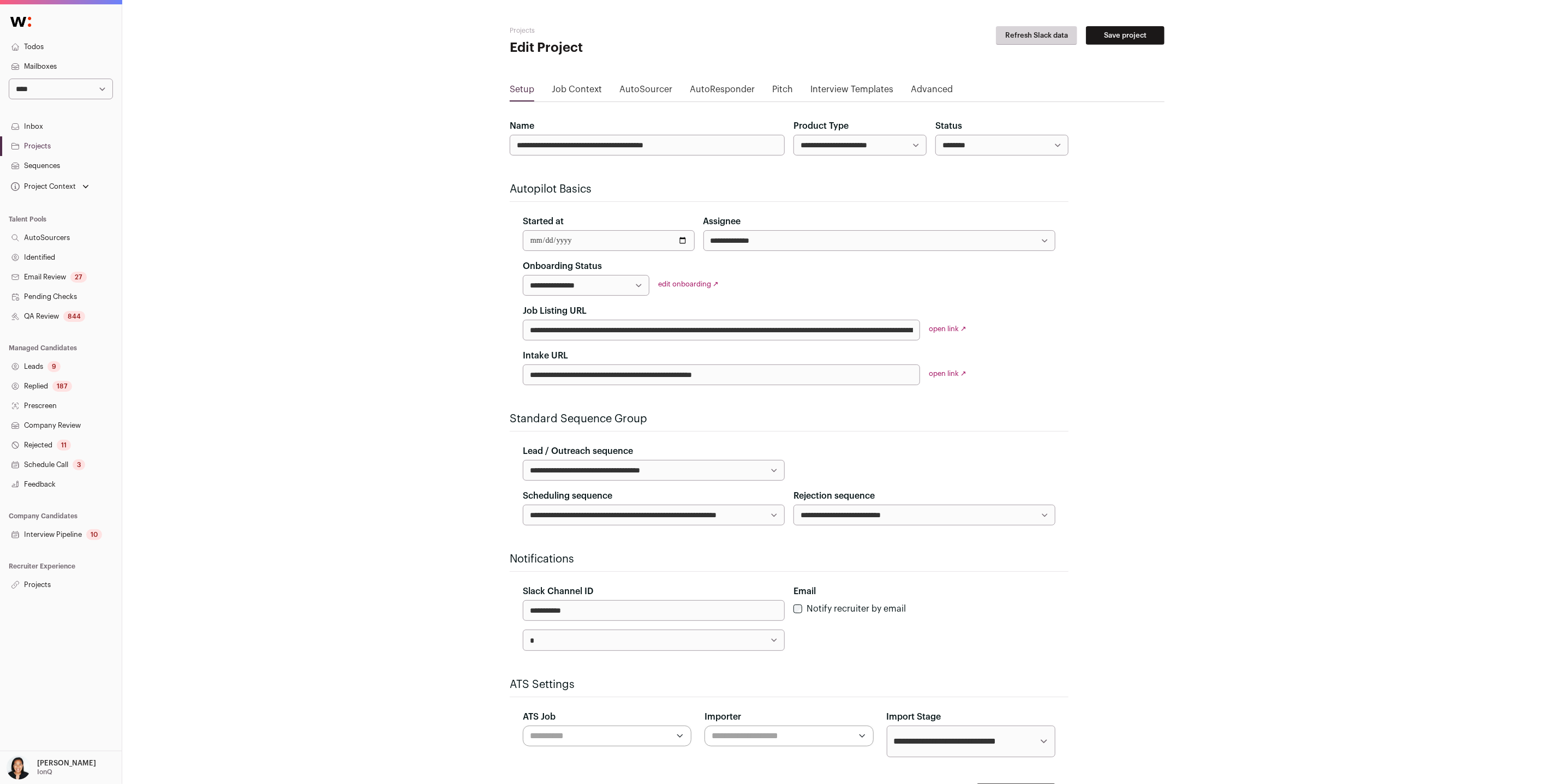
click at [953, 372] on link "open link ↗" at bounding box center [947, 373] width 37 height 7
click at [834, 85] on link "Interview Templates" at bounding box center [851, 92] width 83 height 18
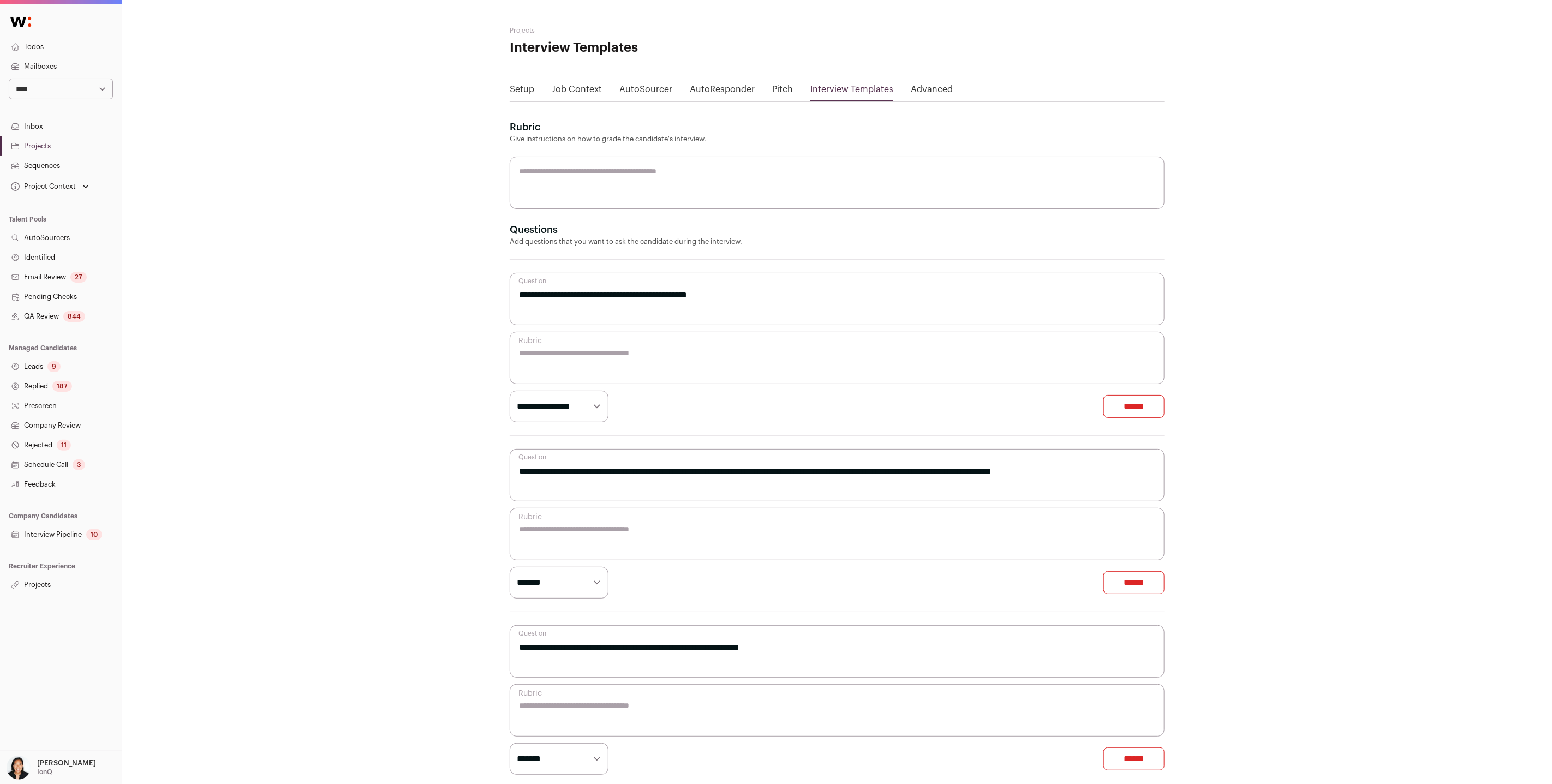
click at [776, 87] on link "Pitch" at bounding box center [782, 92] width 21 height 18
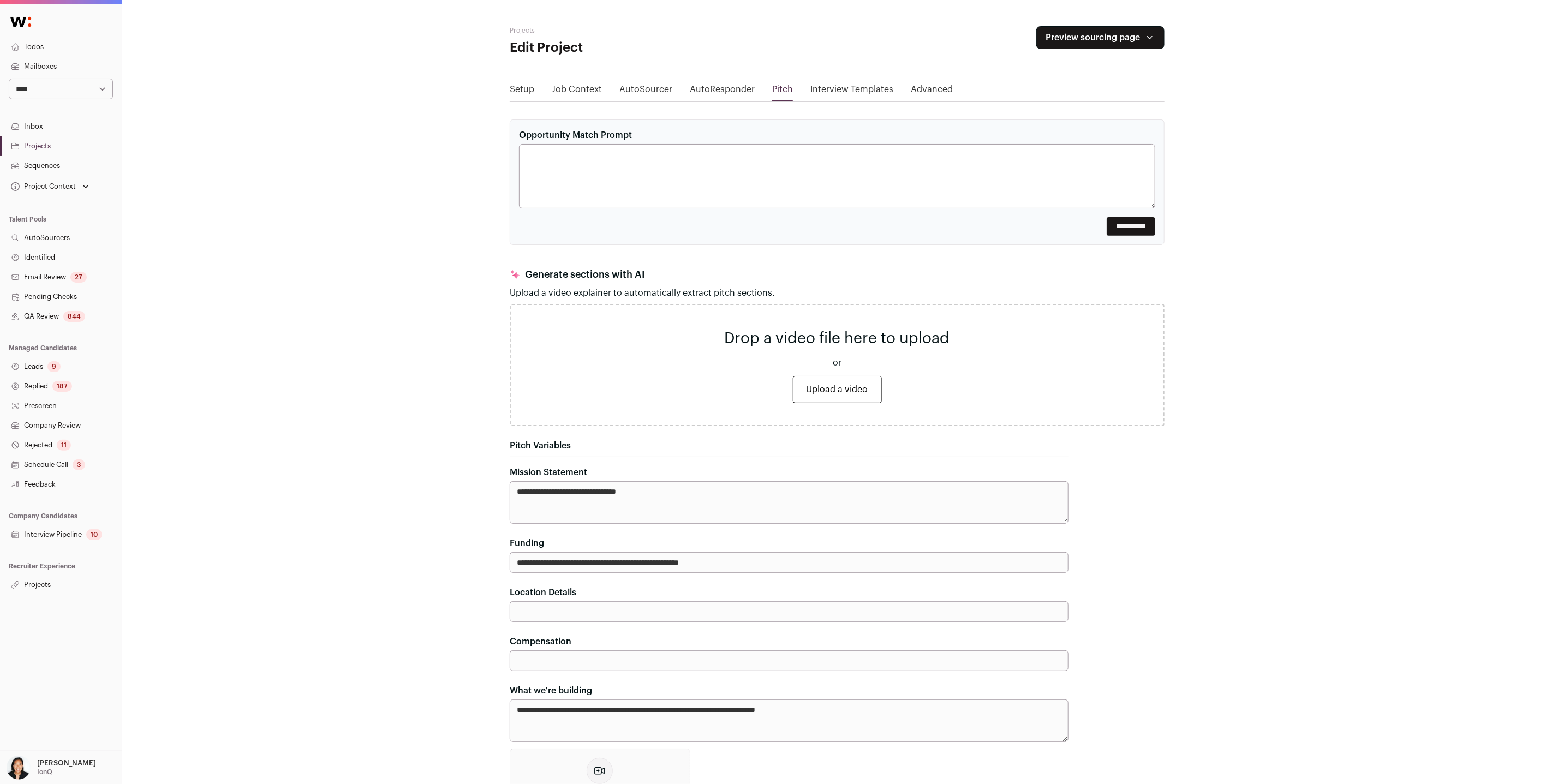
click at [528, 89] on link "Setup" at bounding box center [522, 92] width 24 height 18
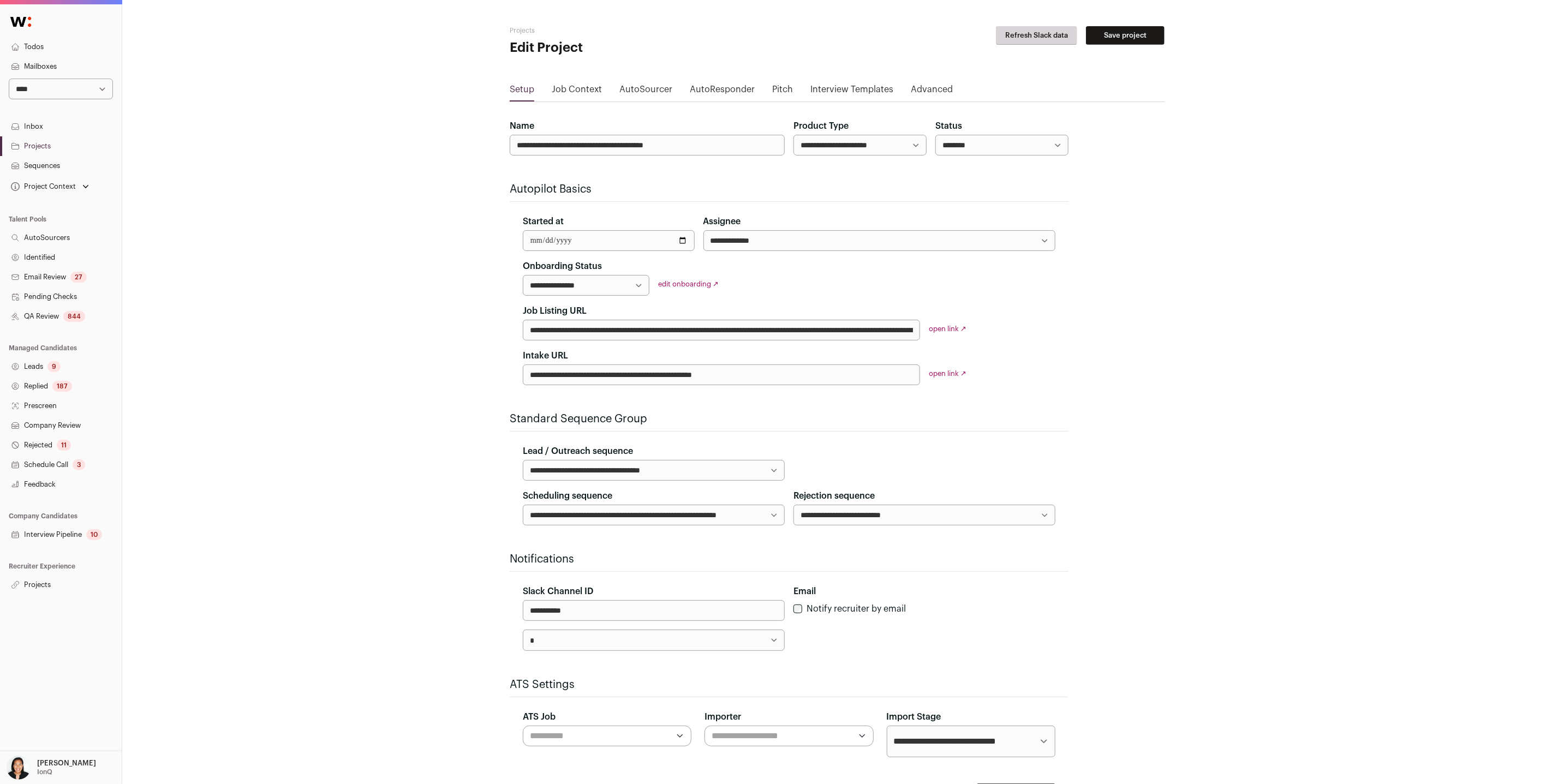
click at [579, 91] on link "Job Context" at bounding box center [577, 92] width 50 height 18
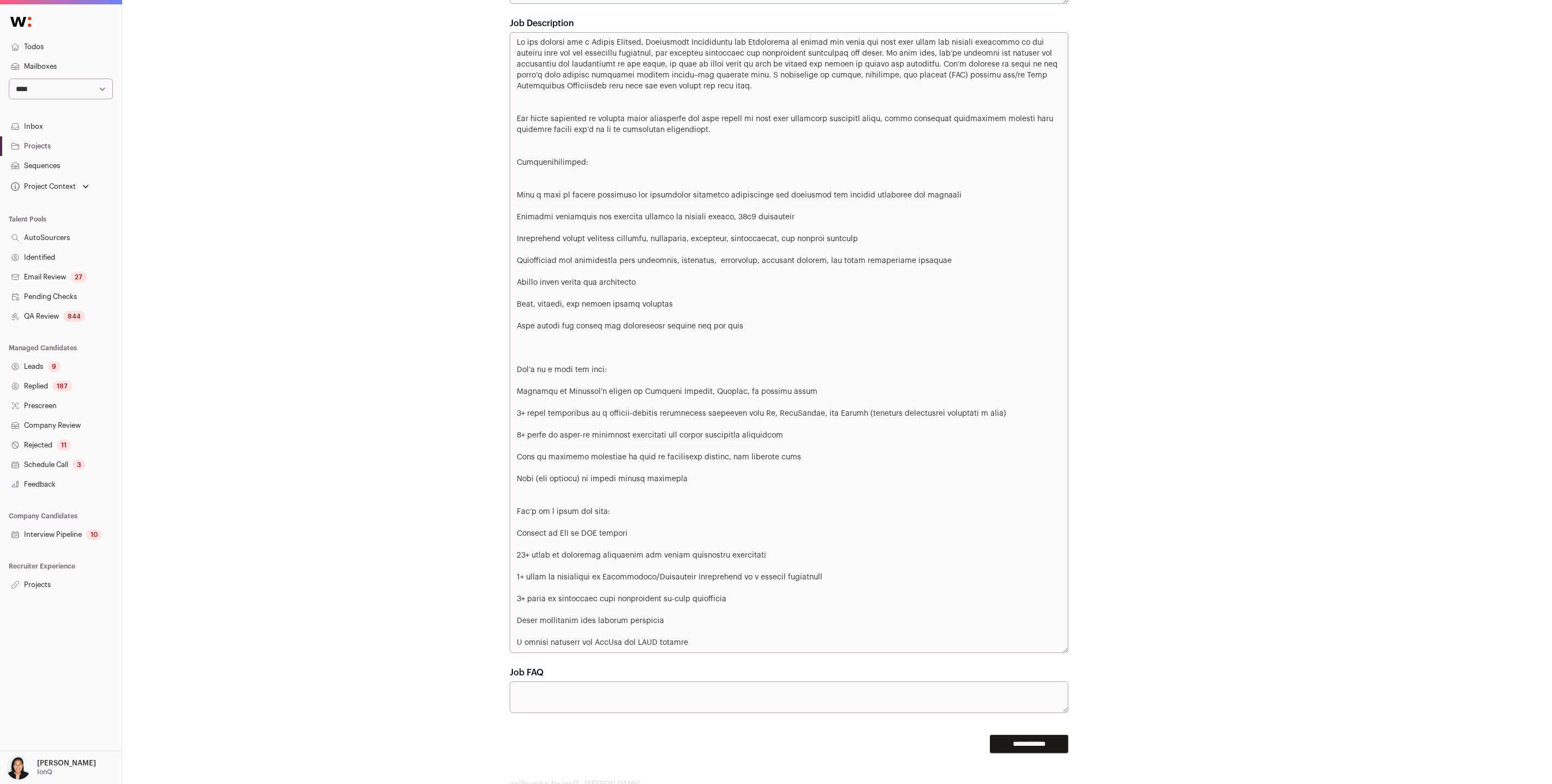
scroll to position [781, 0]
